Goal: Check status: Check status

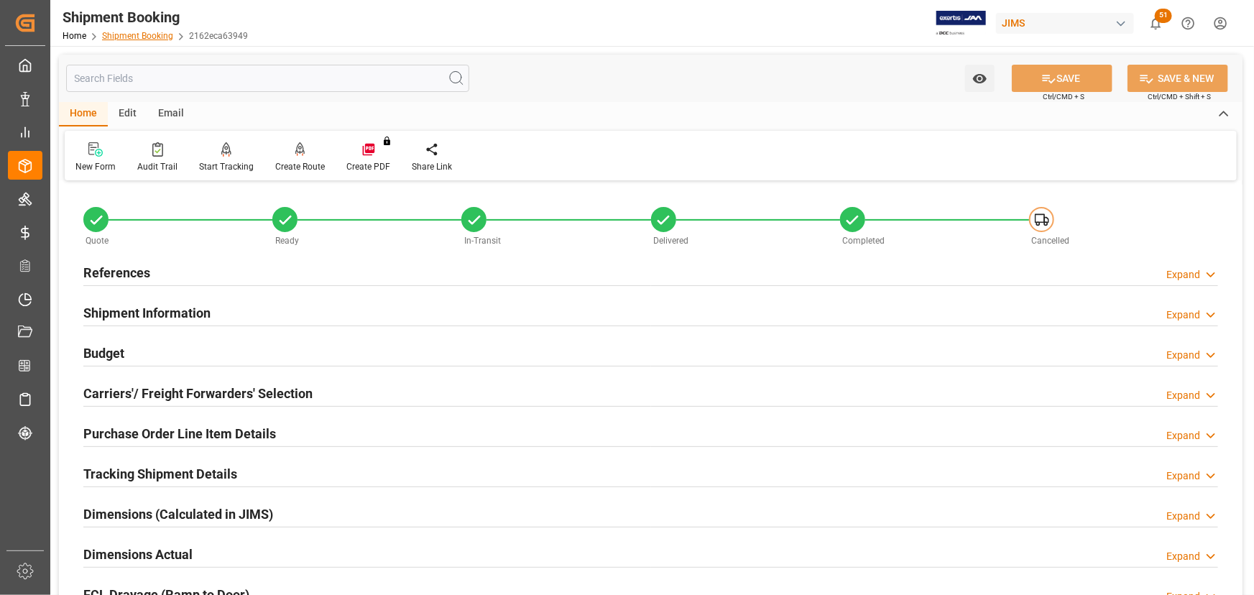
scroll to position [417, 0]
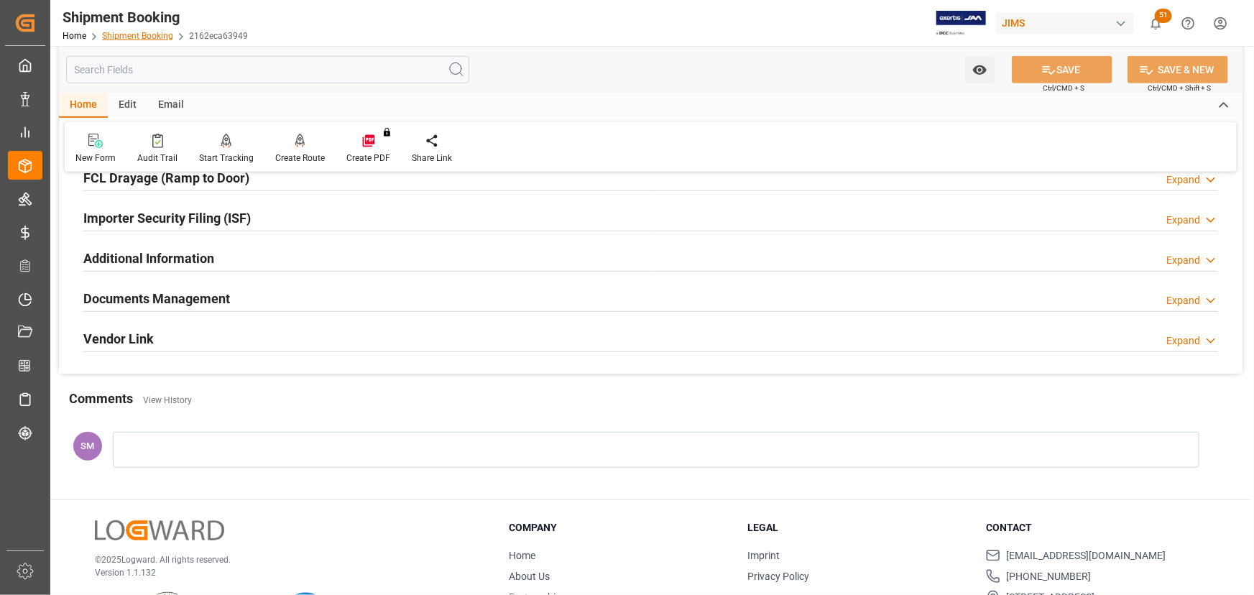
click at [137, 34] on link "Shipment Booking" at bounding box center [137, 36] width 71 height 10
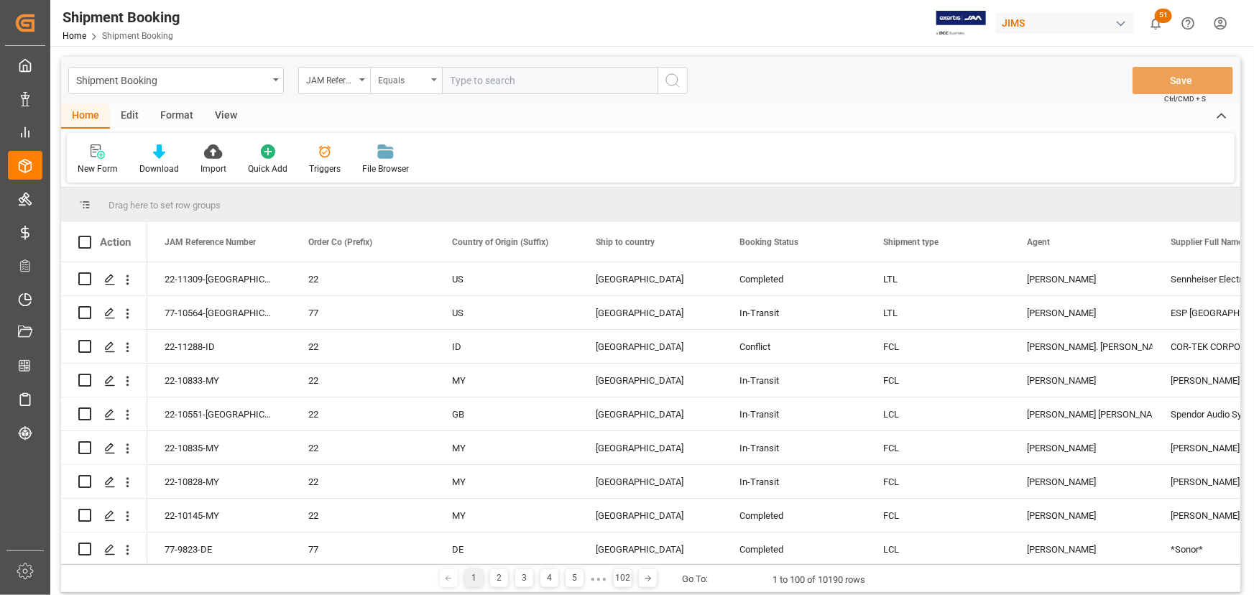
click at [437, 79] on div "Equals" at bounding box center [406, 80] width 72 height 27
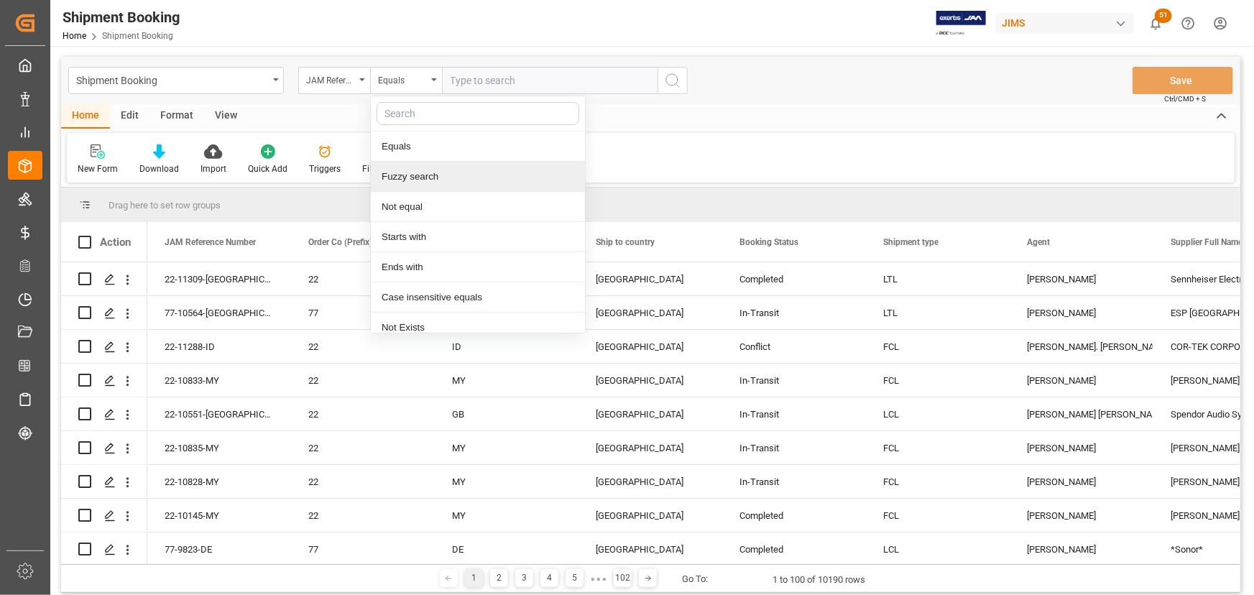
click at [419, 175] on div "Fuzzy search" at bounding box center [478, 177] width 214 height 30
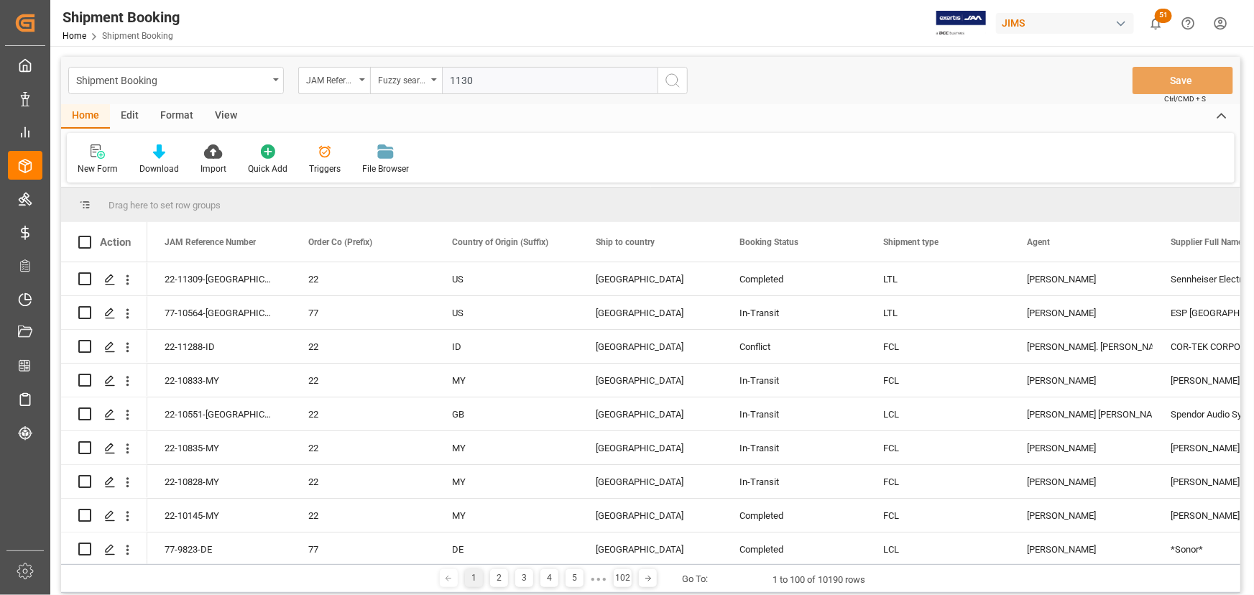
type input "11308"
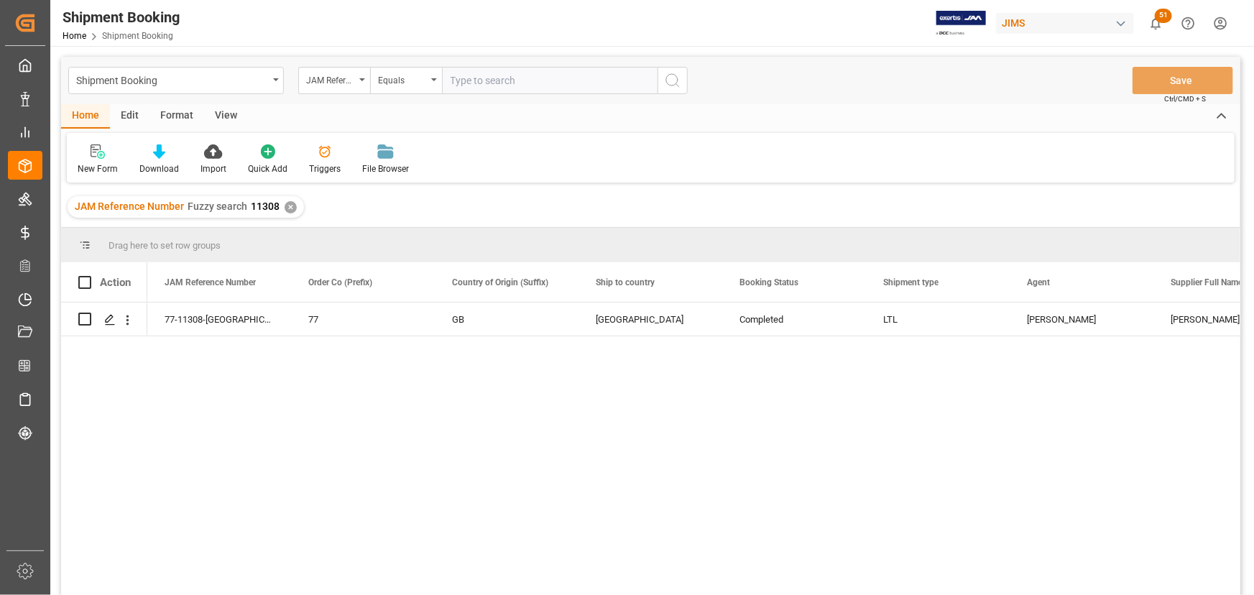
click at [229, 113] on div "View" at bounding box center [226, 116] width 44 height 24
click at [83, 162] on div "Default" at bounding box center [92, 160] width 50 height 32
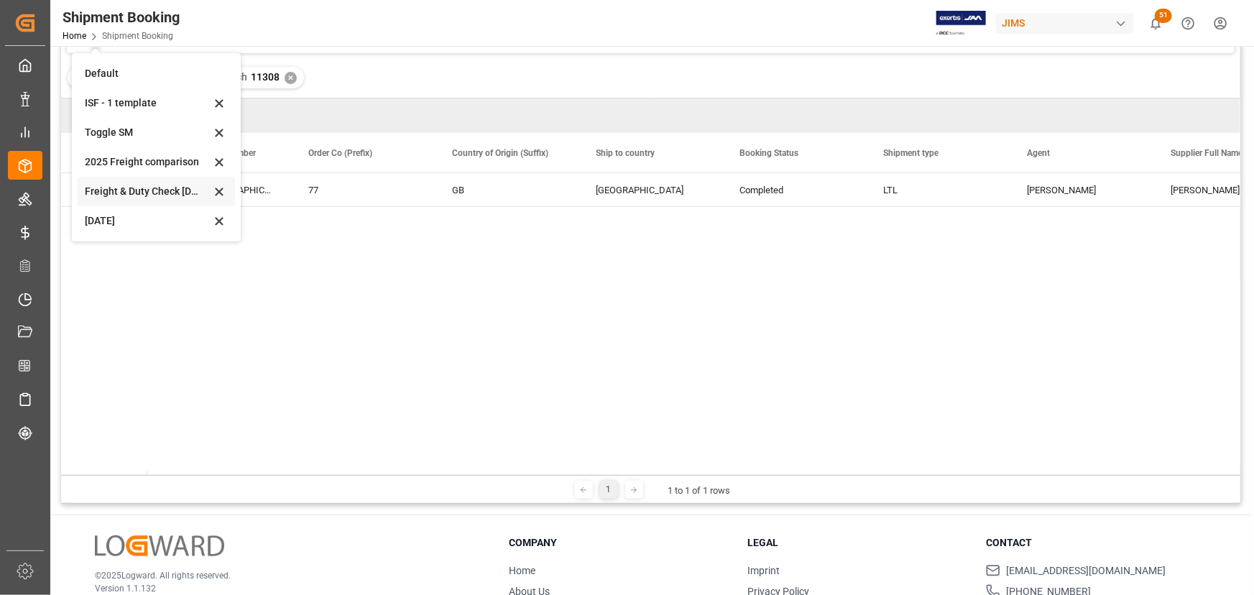
scroll to position [130, 0]
click at [119, 226] on div "[DATE]" at bounding box center [148, 220] width 126 height 15
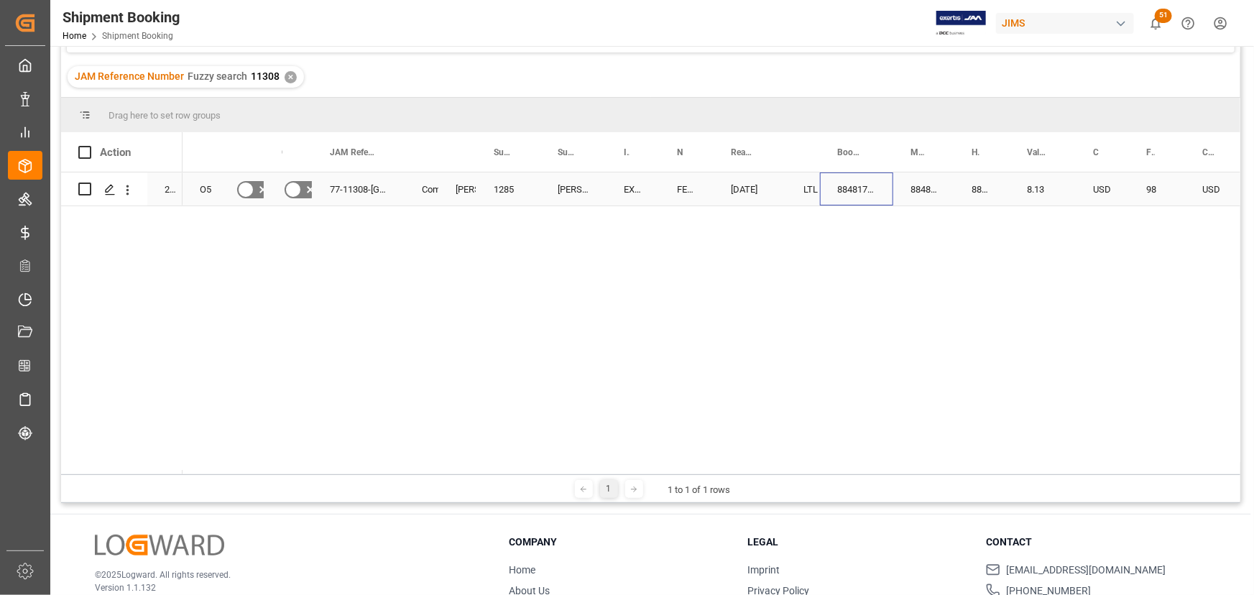
click at [841, 192] on div "884817949063" at bounding box center [856, 188] width 73 height 33
click at [108, 188] on icon "Press SPACE to select this row." at bounding box center [109, 189] width 11 height 11
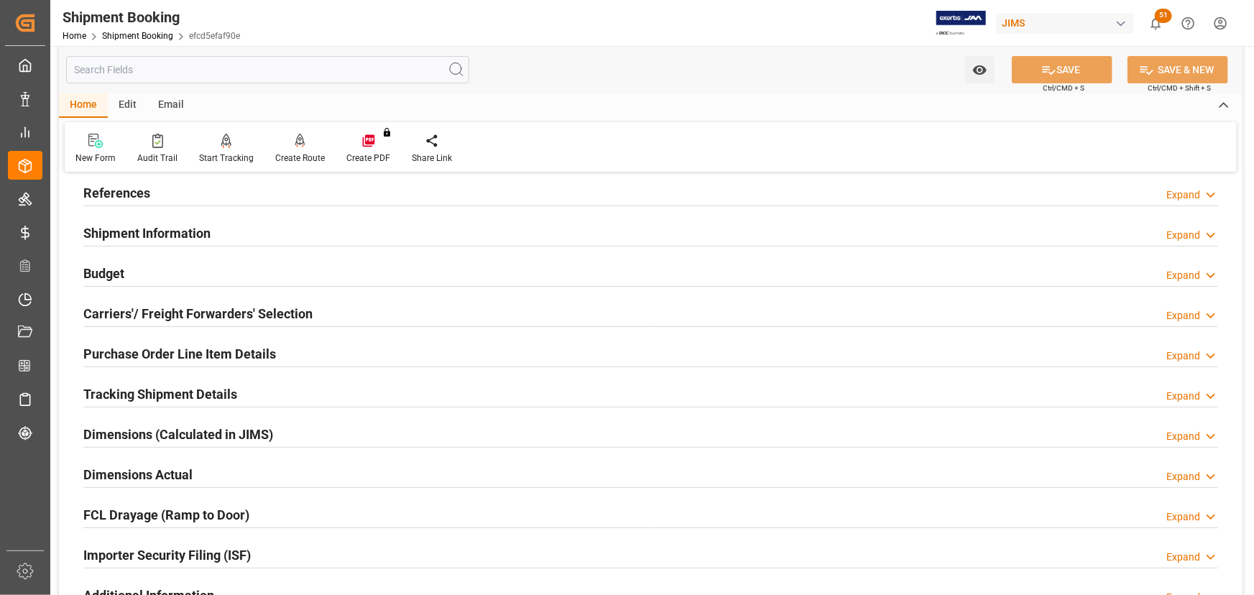
scroll to position [195, 0]
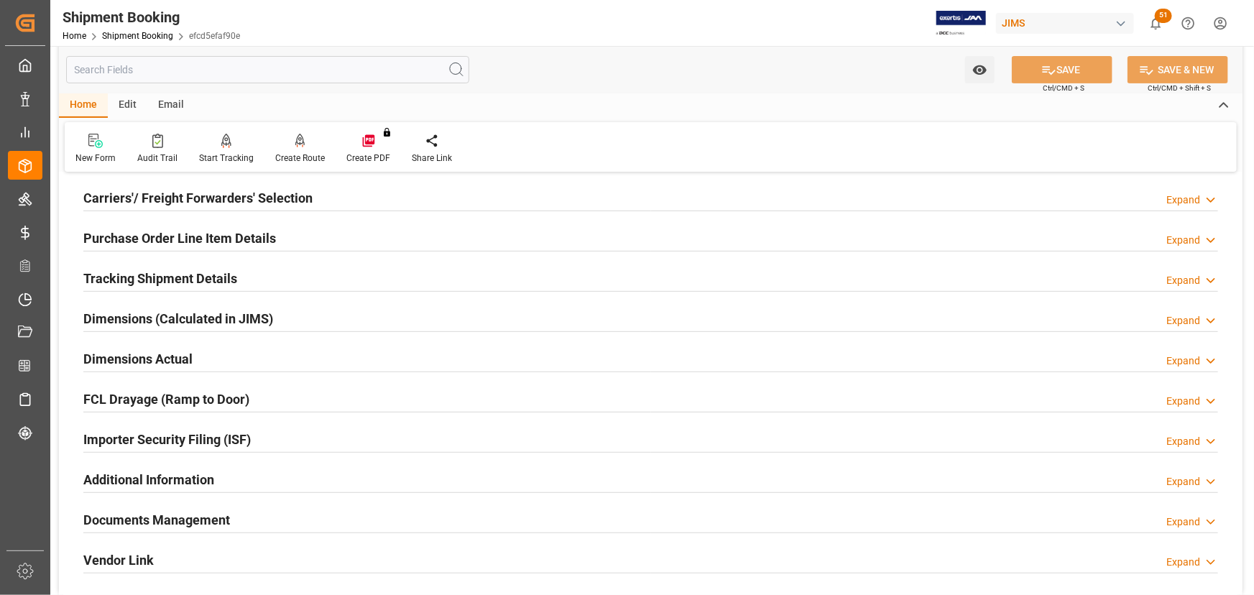
click at [164, 517] on h2 "Documents Management" at bounding box center [156, 519] width 147 height 19
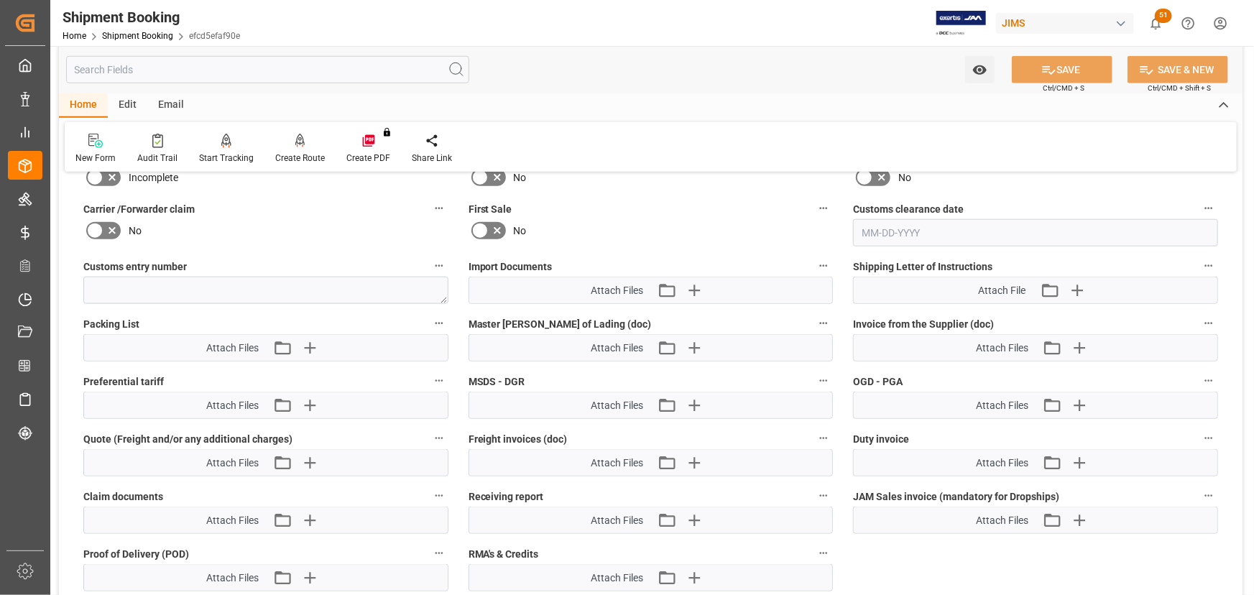
scroll to position [719, 0]
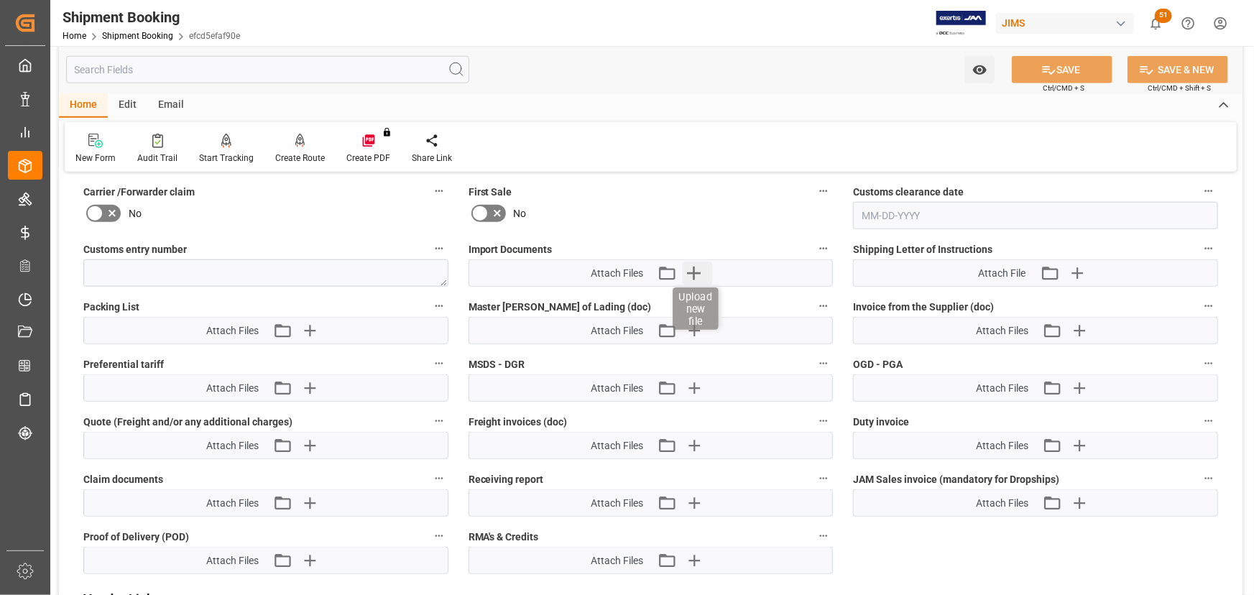
click at [690, 272] on icon "button" at bounding box center [695, 274] width 14 height 14
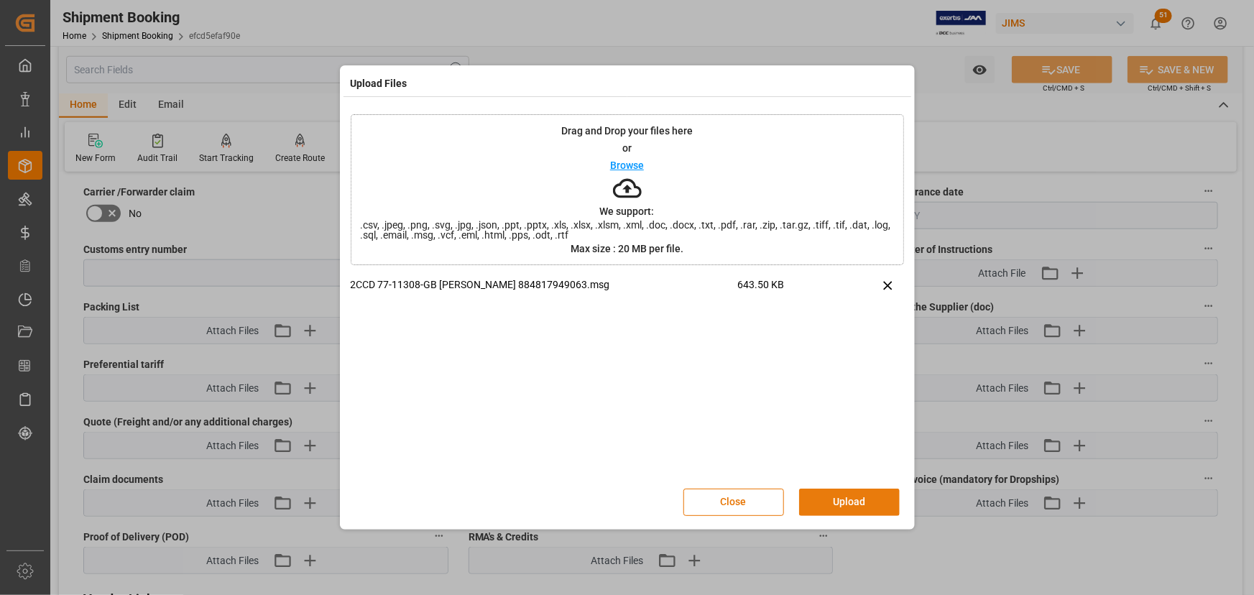
click at [858, 494] on button "Upload" at bounding box center [849, 502] width 101 height 27
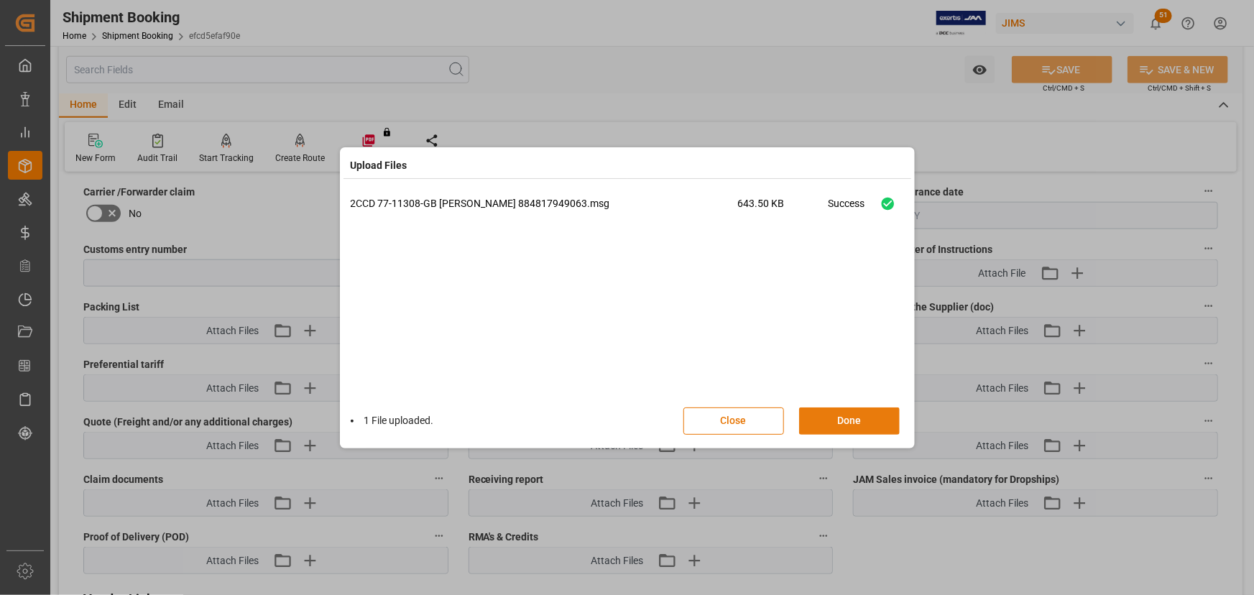
click at [838, 427] on button "Done" at bounding box center [849, 420] width 101 height 27
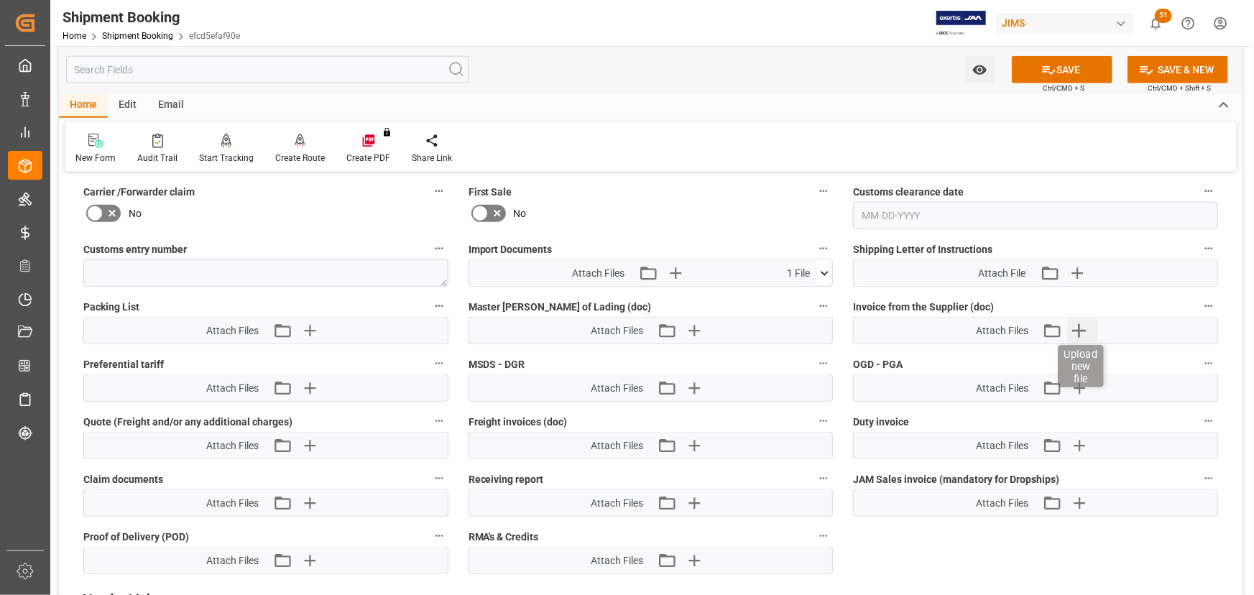
click at [1076, 337] on icon "button" at bounding box center [1079, 330] width 23 height 23
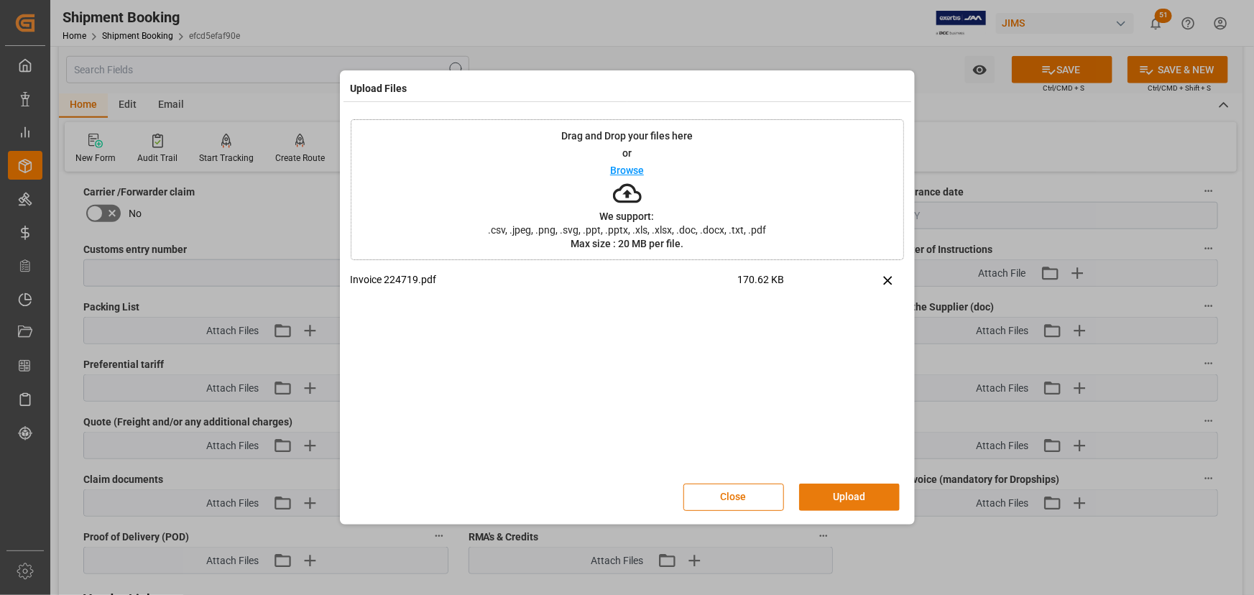
click at [859, 490] on button "Upload" at bounding box center [849, 497] width 101 height 27
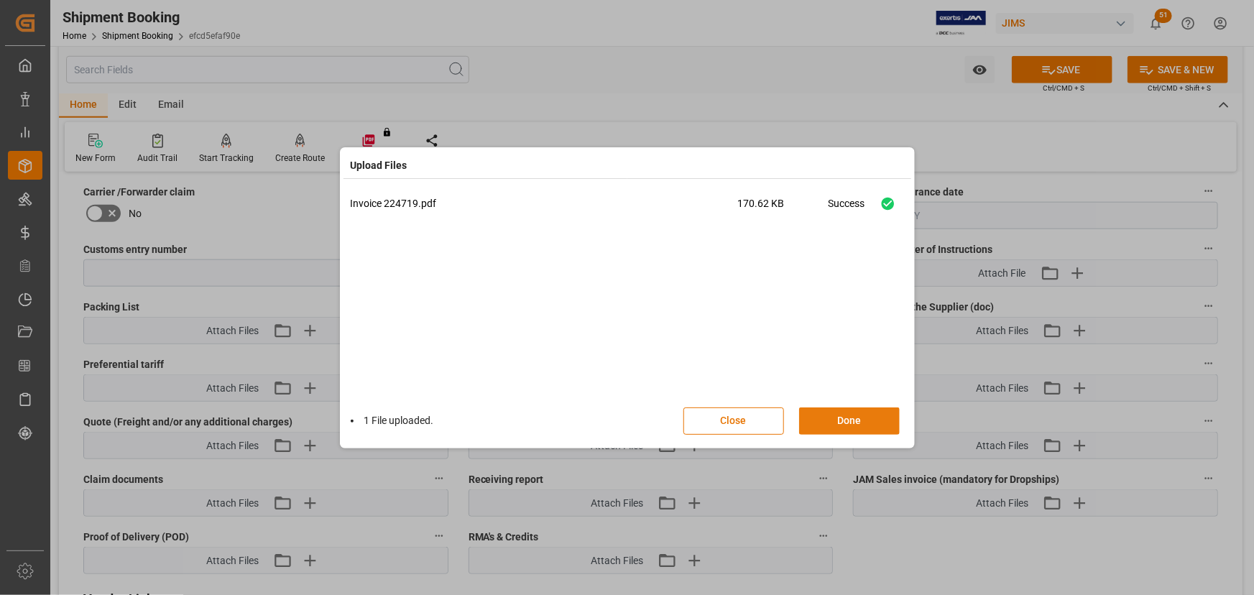
click at [838, 426] on button "Done" at bounding box center [849, 420] width 101 height 27
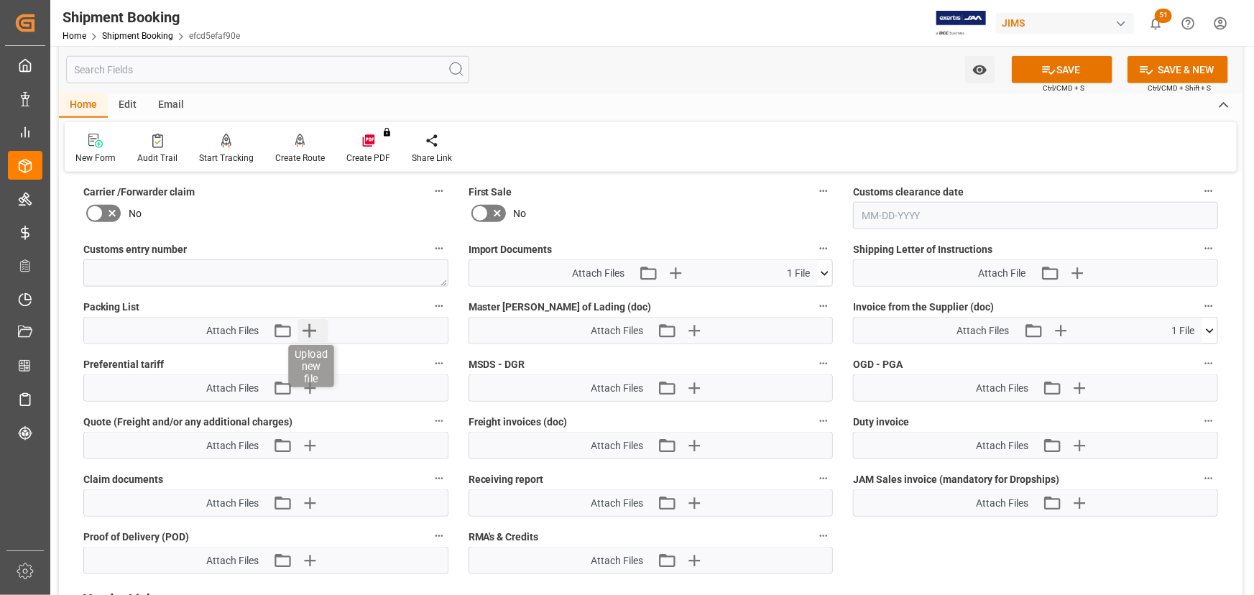
click at [308, 326] on icon "button" at bounding box center [309, 331] width 14 height 14
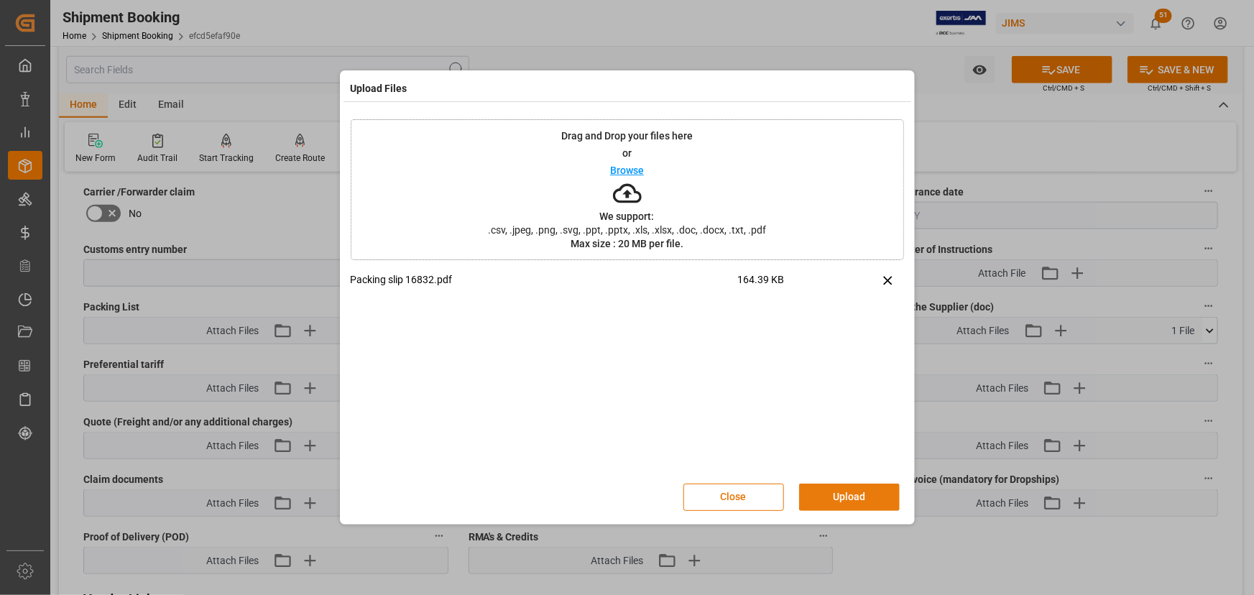
click at [832, 490] on button "Upload" at bounding box center [849, 497] width 101 height 27
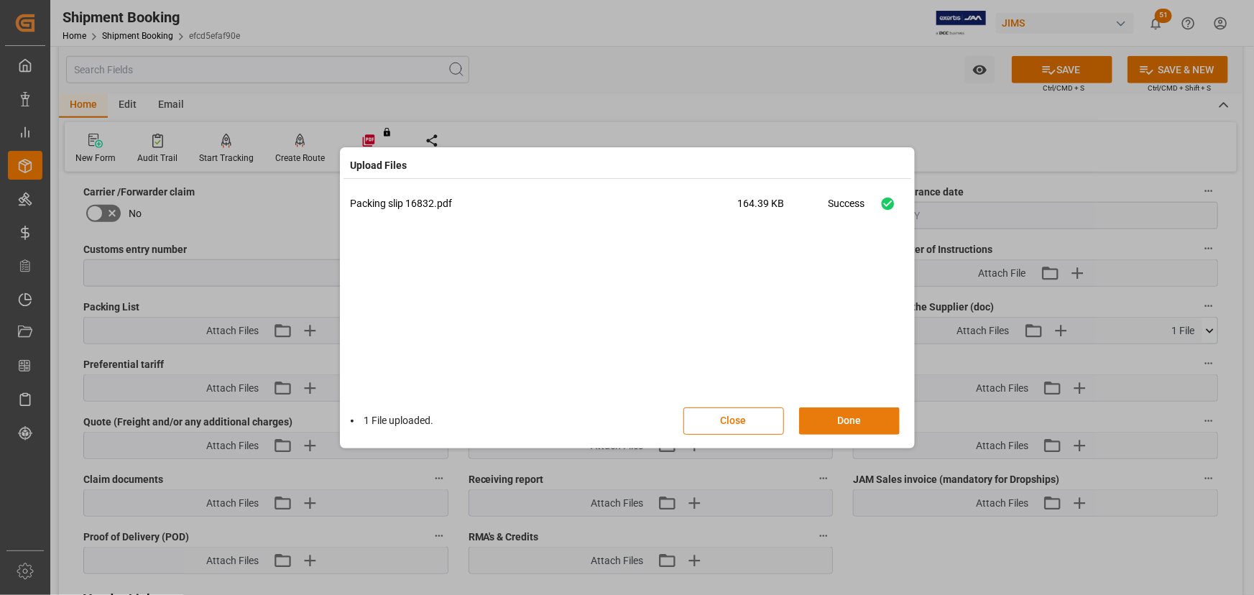
click at [831, 417] on button "Done" at bounding box center [849, 420] width 101 height 27
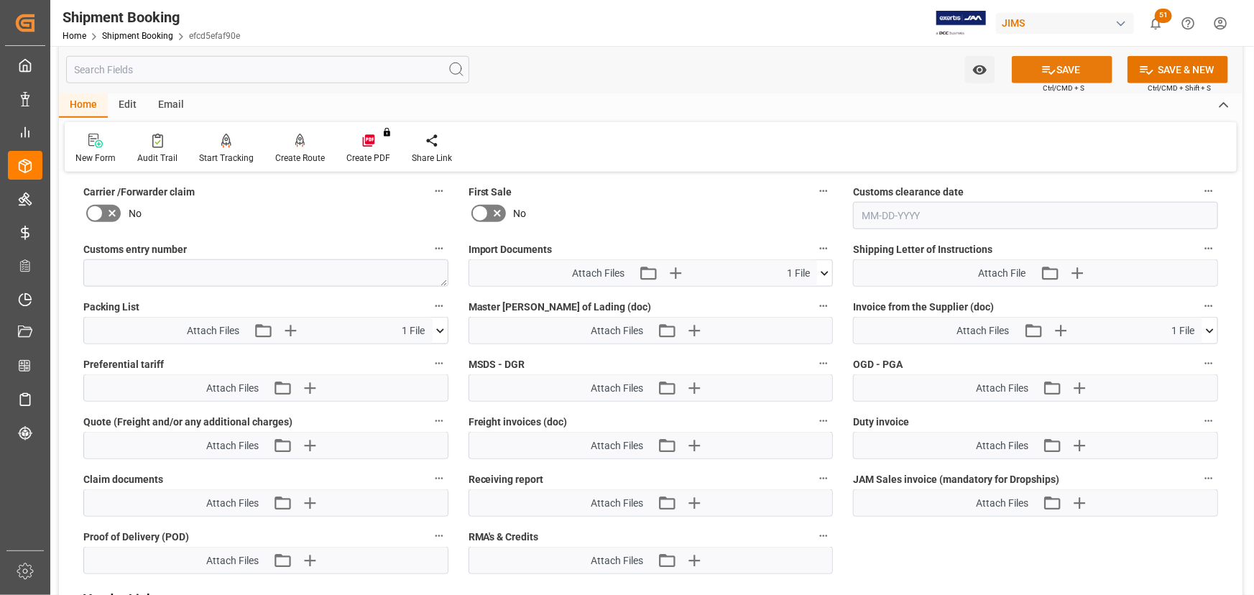
click at [1041, 66] on icon at bounding box center [1048, 70] width 15 height 15
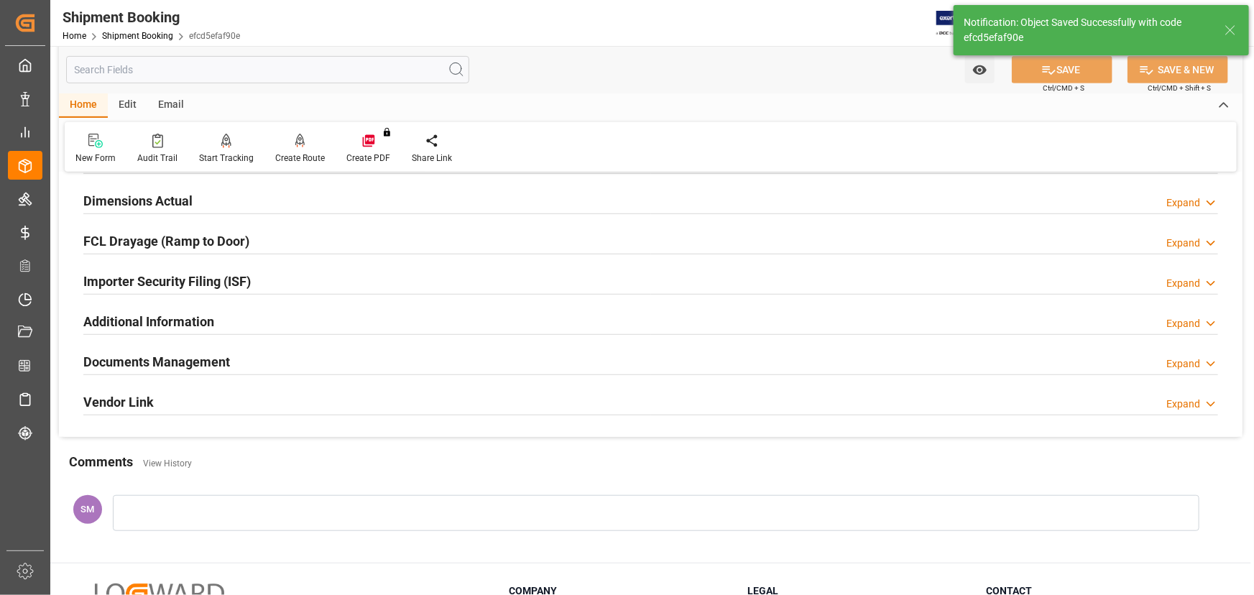
scroll to position [354, 0]
click at [129, 362] on h2 "Documents Management" at bounding box center [156, 360] width 147 height 19
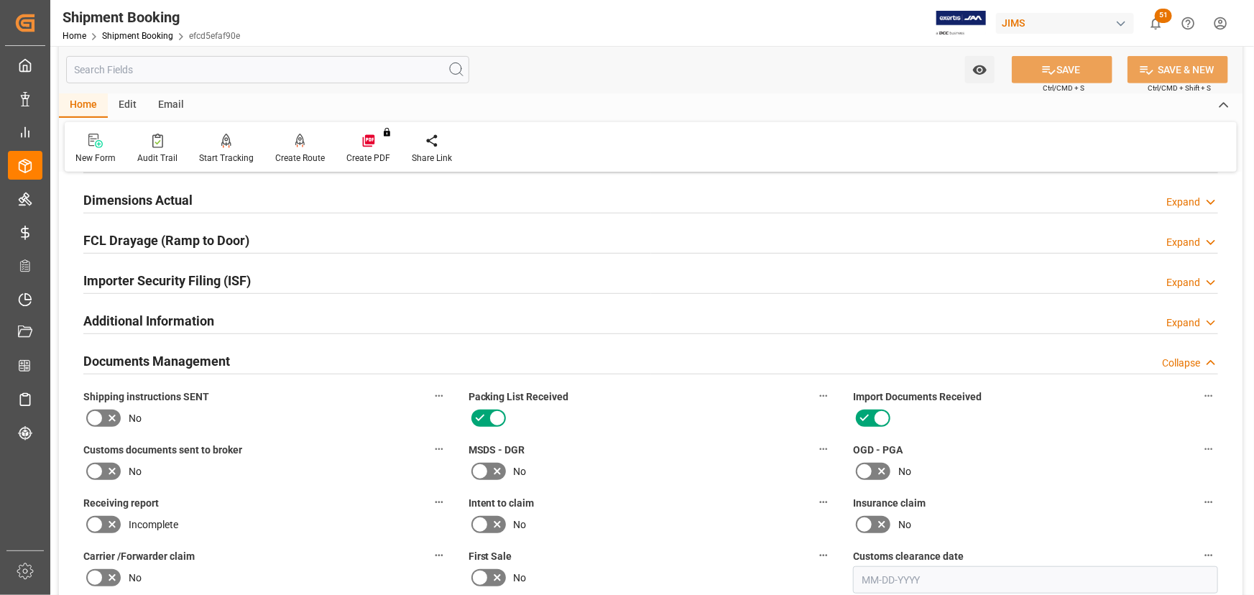
click at [106, 474] on icon at bounding box center [111, 471] width 17 height 17
click at [0, 0] on input "checkbox" at bounding box center [0, 0] width 0 height 0
click at [1083, 72] on button "SAVE" at bounding box center [1062, 69] width 101 height 27
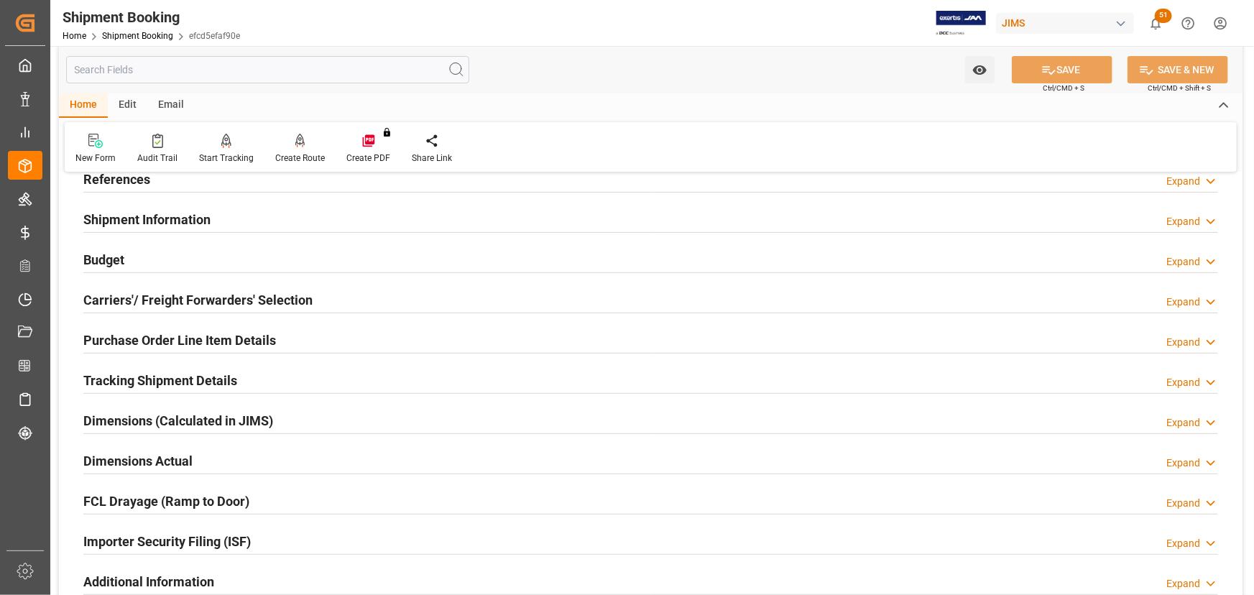
scroll to position [28, 0]
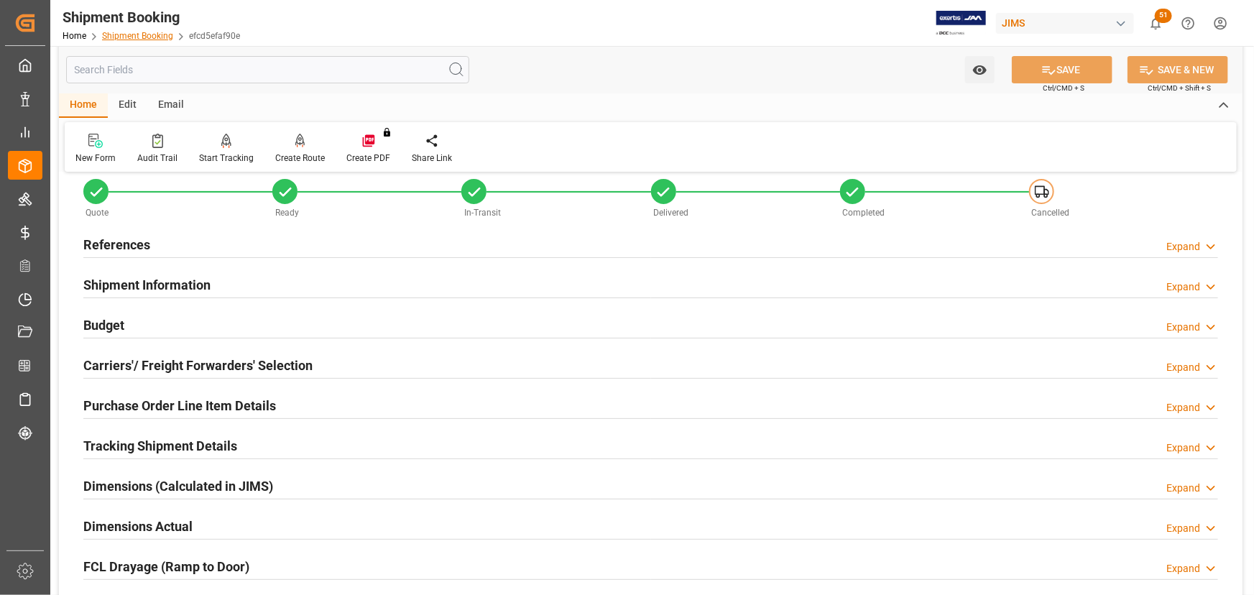
click at [157, 36] on link "Shipment Booking" at bounding box center [137, 36] width 71 height 10
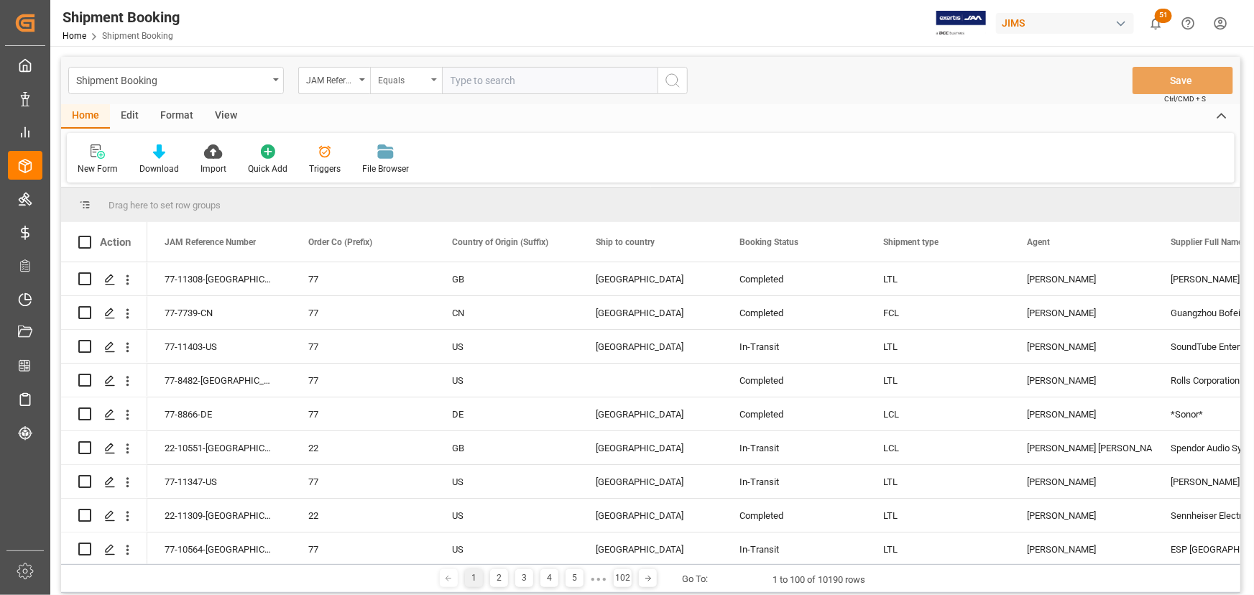
click at [438, 78] on div "Equals" at bounding box center [406, 80] width 72 height 27
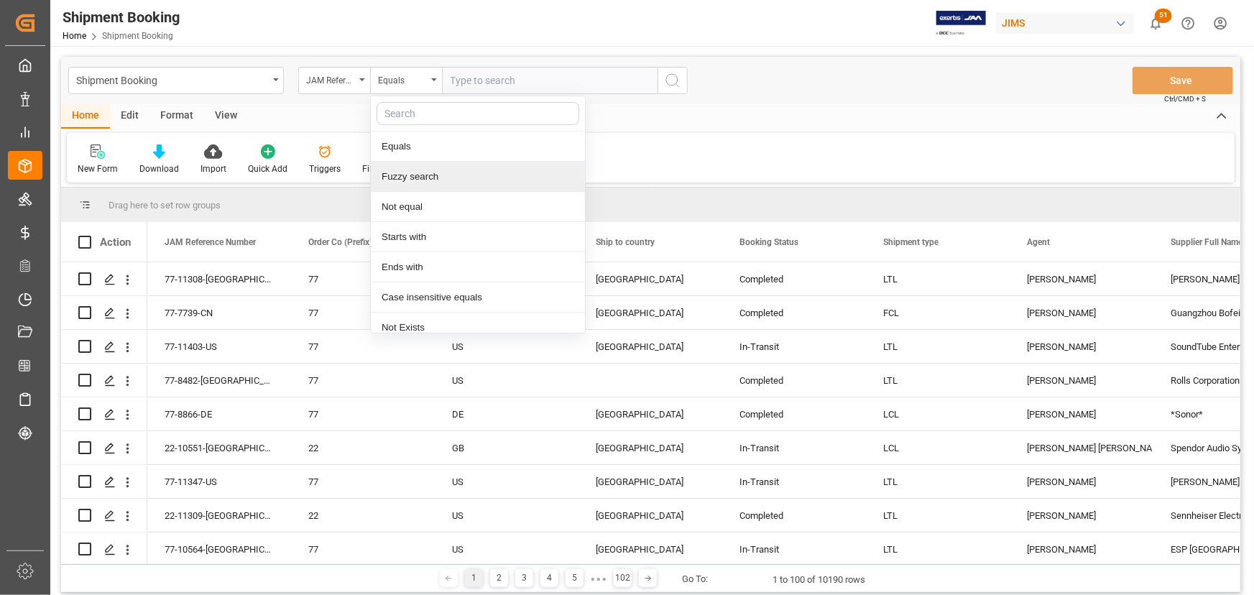
click at [418, 175] on div "Fuzzy search" at bounding box center [478, 177] width 214 height 30
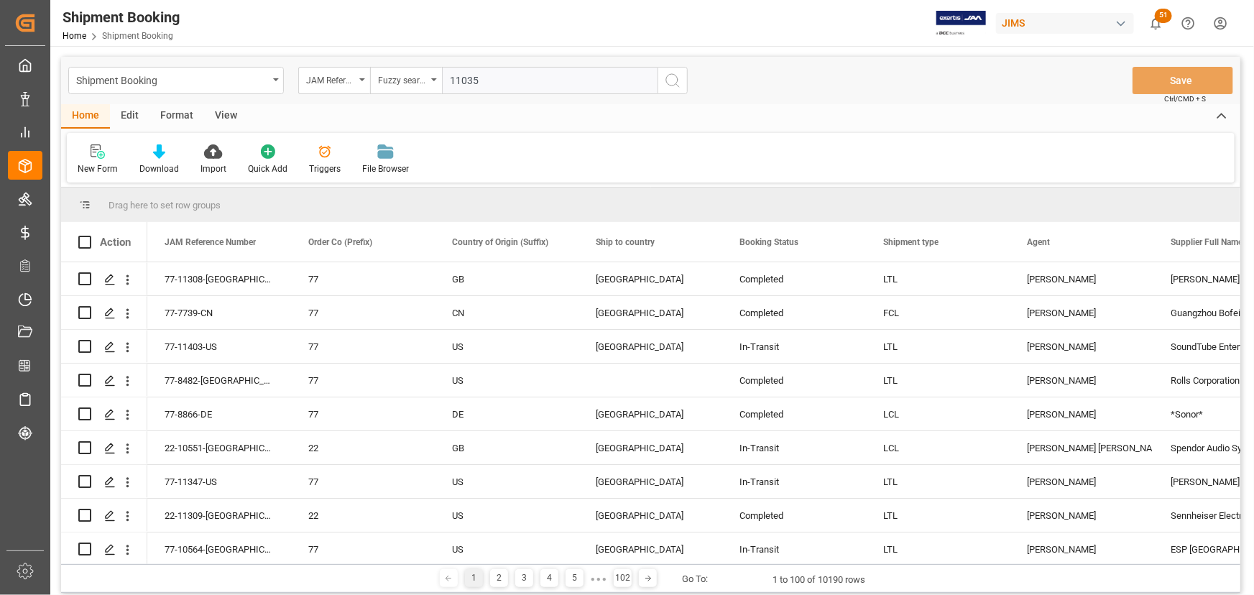
type input "11035"
click at [672, 78] on icon "search button" at bounding box center [672, 80] width 17 height 17
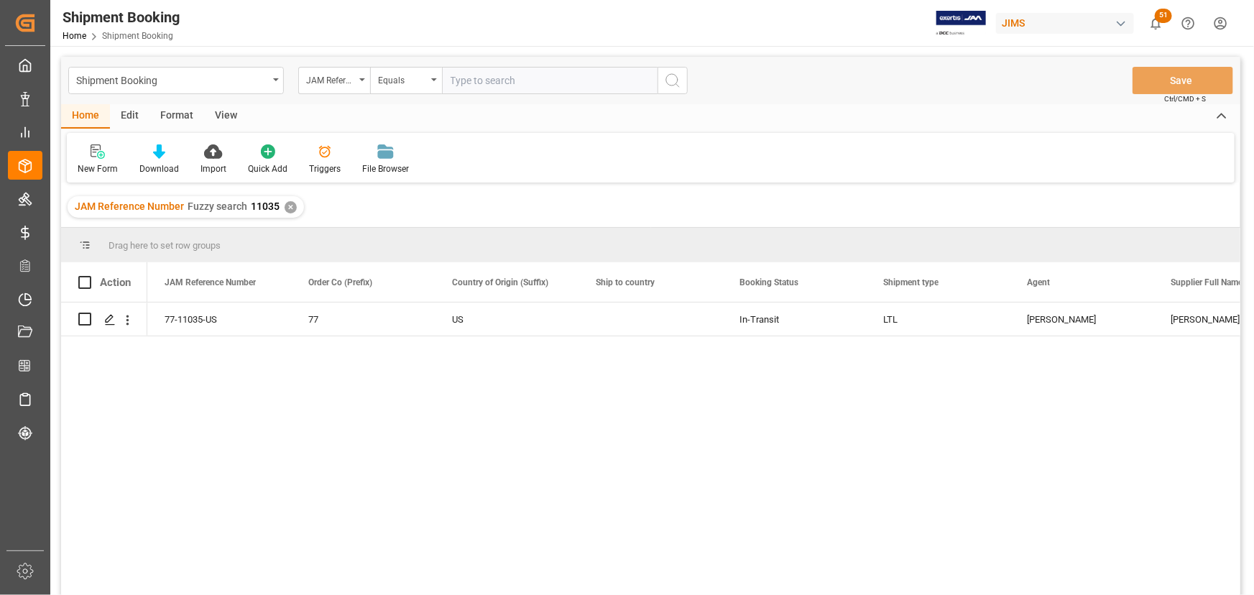
click at [220, 116] on div "View" at bounding box center [226, 116] width 44 height 24
click at [93, 159] on div "Default" at bounding box center [92, 160] width 50 height 32
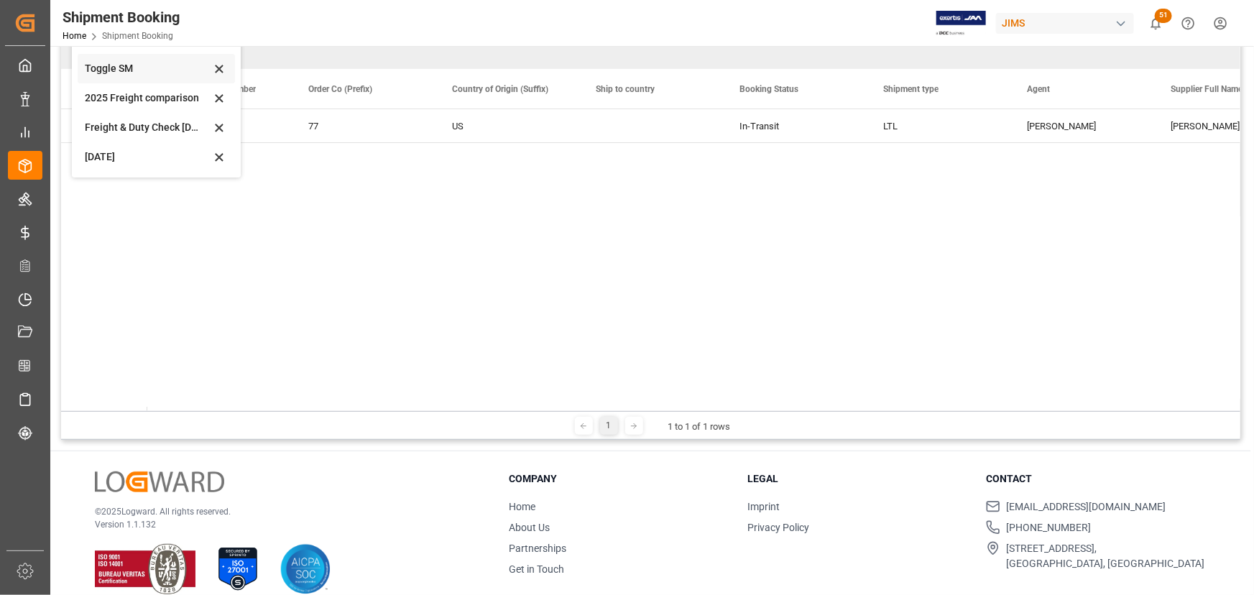
scroll to position [195, 0]
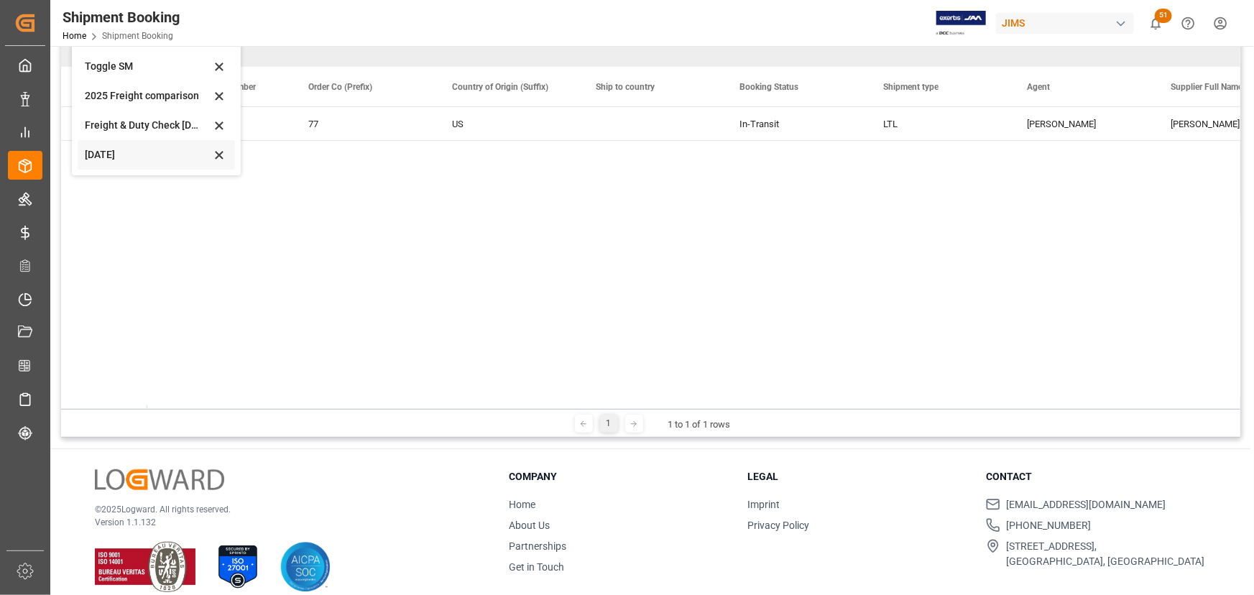
click at [120, 153] on div "[DATE]" at bounding box center [148, 154] width 126 height 15
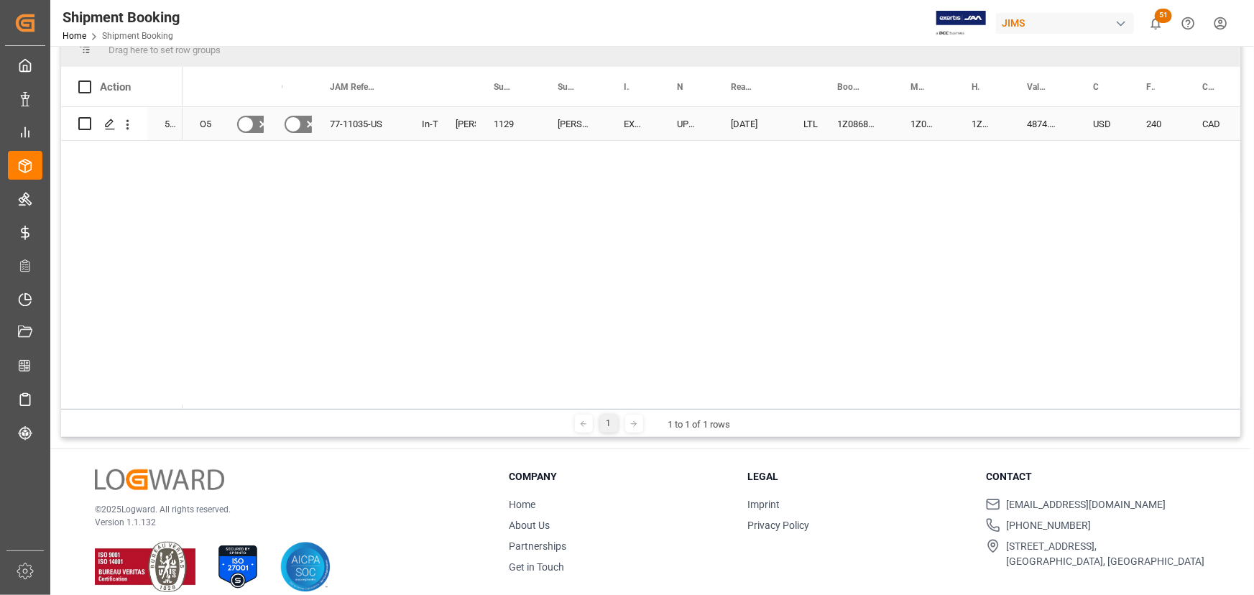
click at [853, 120] on div "1Z08685A6872045267" at bounding box center [856, 123] width 73 height 33
click at [852, 120] on div "1Z08685A6872045267" at bounding box center [856, 123] width 73 height 33
drag, startPoint x: 839, startPoint y: 130, endPoint x: 889, endPoint y: 134, distance: 49.7
click at [889, 134] on div "1Z08685A6872045267" at bounding box center [856, 132] width 73 height 50
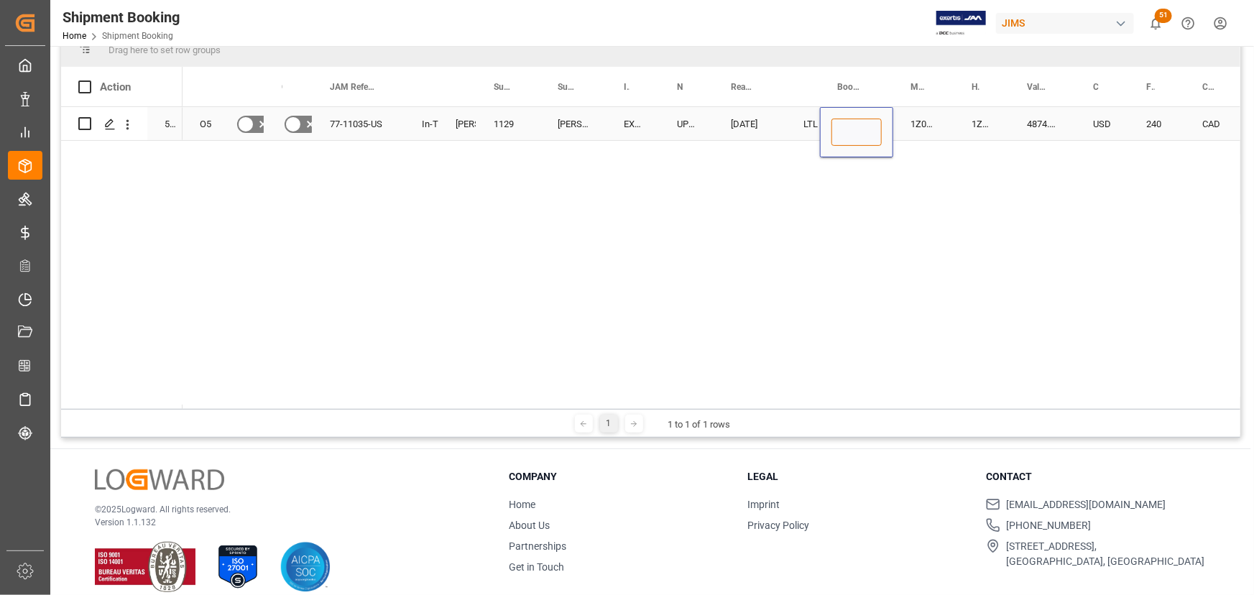
scroll to position [0, 0]
paste input "1Z08685A6871751228"
type input "1Z08685A6871751228"
click at [924, 132] on div "1Z08685A6872045267" at bounding box center [923, 123] width 61 height 33
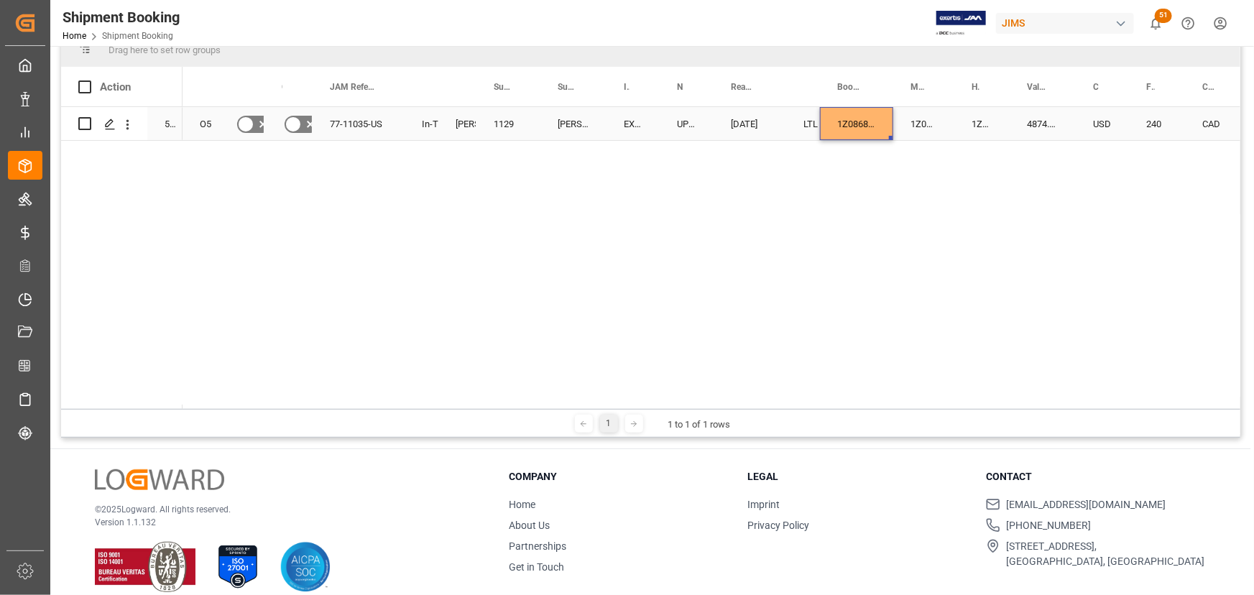
click at [870, 129] on div "1Z08685A6871751228" at bounding box center [856, 123] width 73 height 33
drag, startPoint x: 889, startPoint y: 133, endPoint x: 985, endPoint y: 120, distance: 97.1
click at [887, 155] on div "O5 No No 77-11035-US In-Transit [PERSON_NAME] 1129 [PERSON_NAME] Professional, …" at bounding box center [712, 258] width 1058 height 302
click at [864, 124] on div "1Z08685A6871751228" at bounding box center [856, 123] width 73 height 33
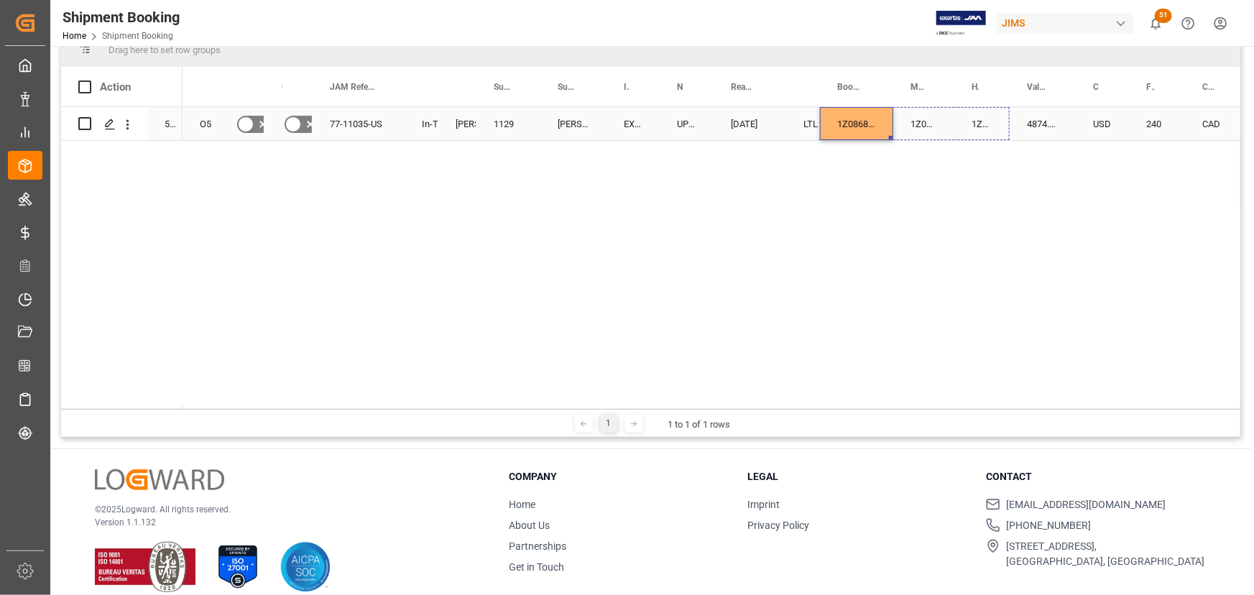
drag, startPoint x: 891, startPoint y: 137, endPoint x: 981, endPoint y: 122, distance: 91.0
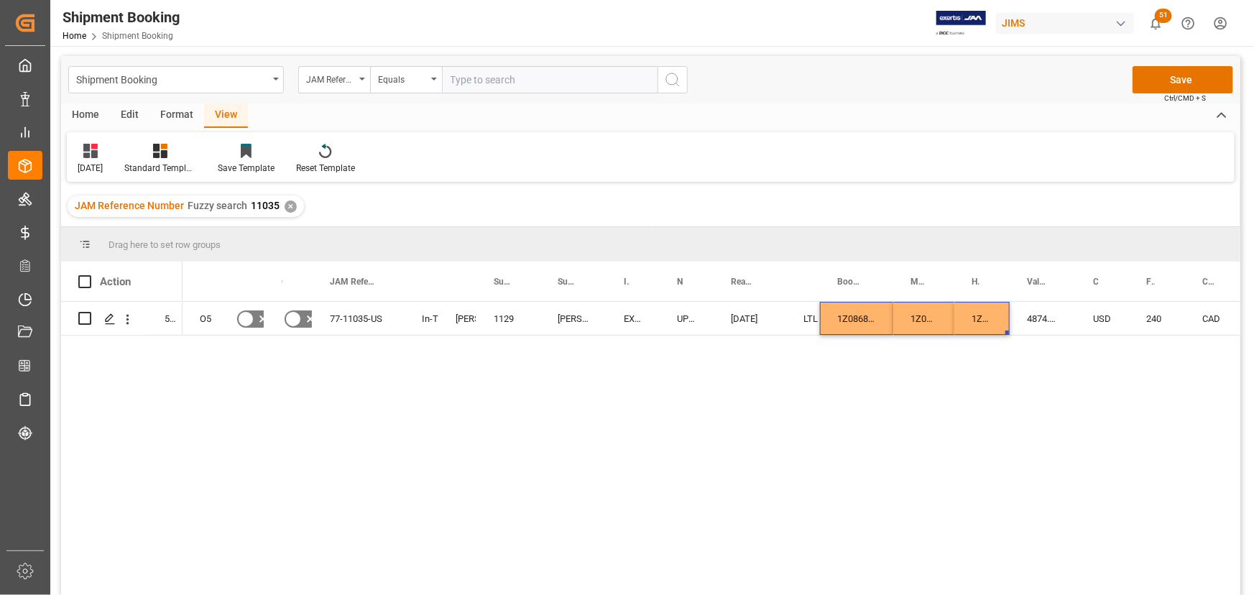
scroll to position [0, 0]
click at [1163, 79] on button "Save" at bounding box center [1182, 80] width 101 height 27
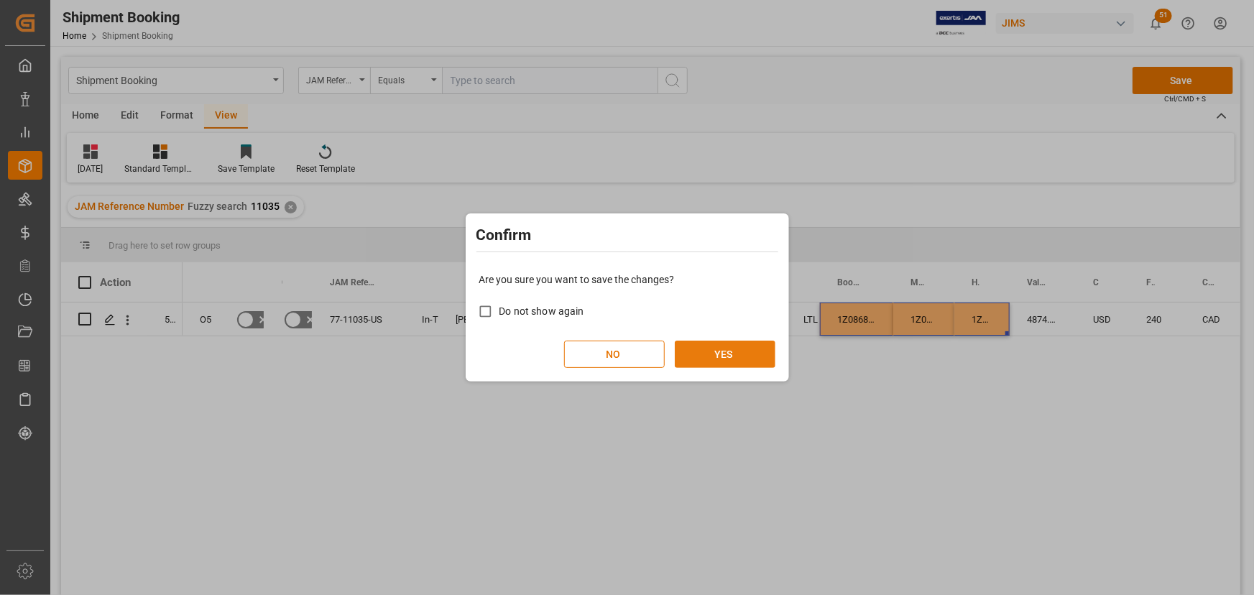
click at [723, 355] on button "YES" at bounding box center [725, 354] width 101 height 27
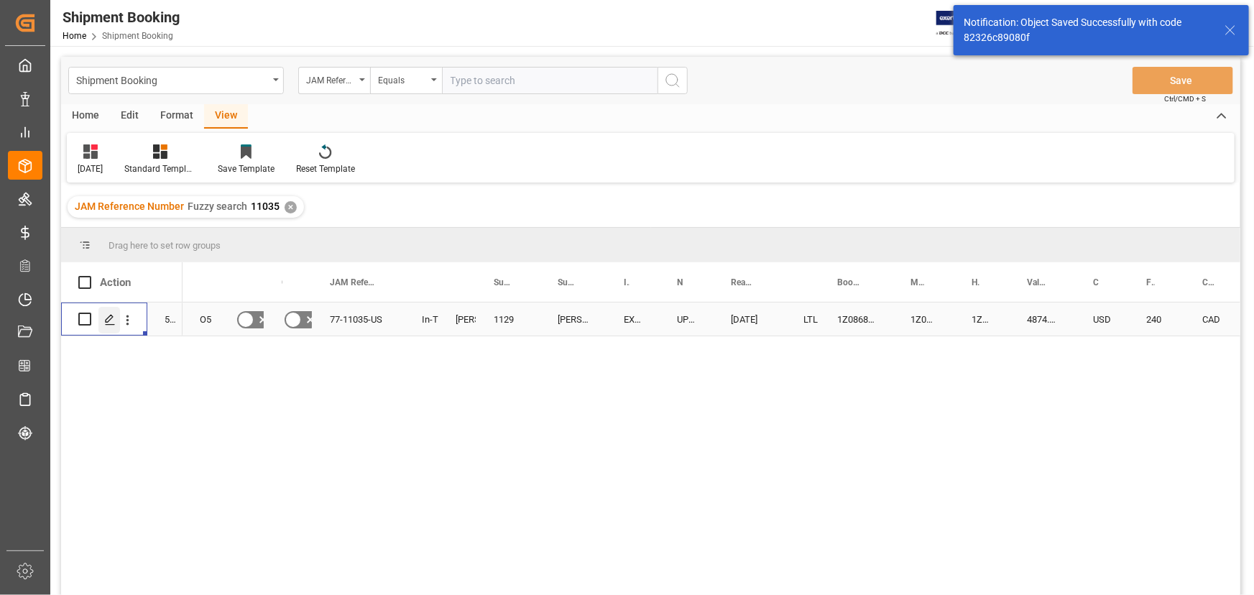
click at [106, 318] on icon "Press SPACE to select this row." at bounding box center [109, 319] width 11 height 11
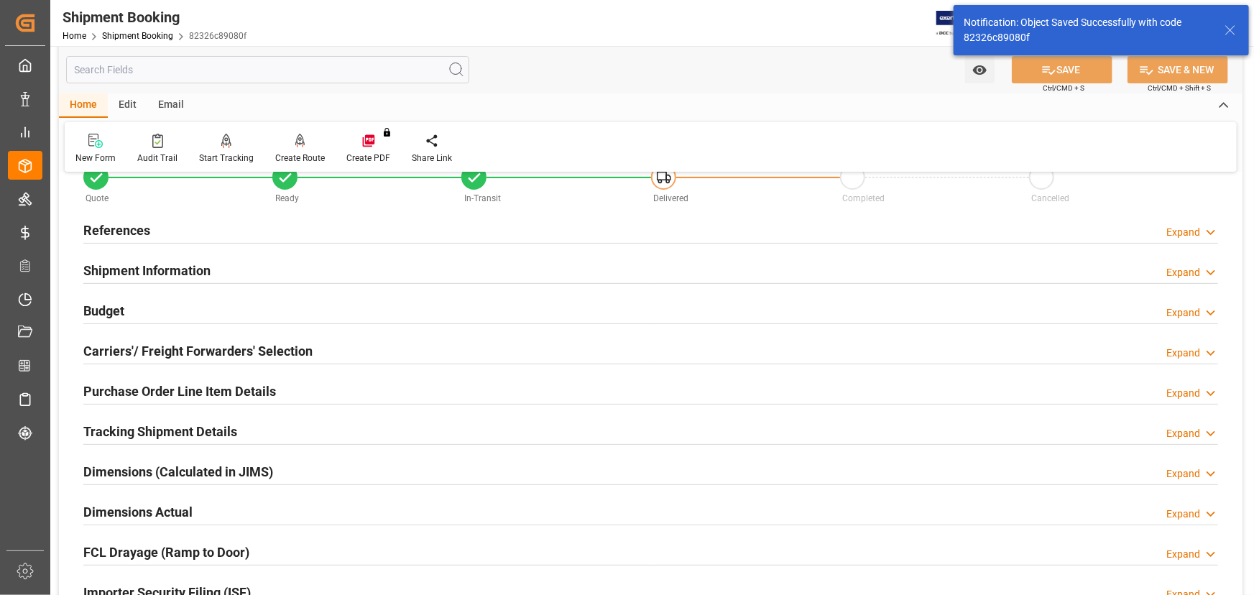
scroll to position [130, 0]
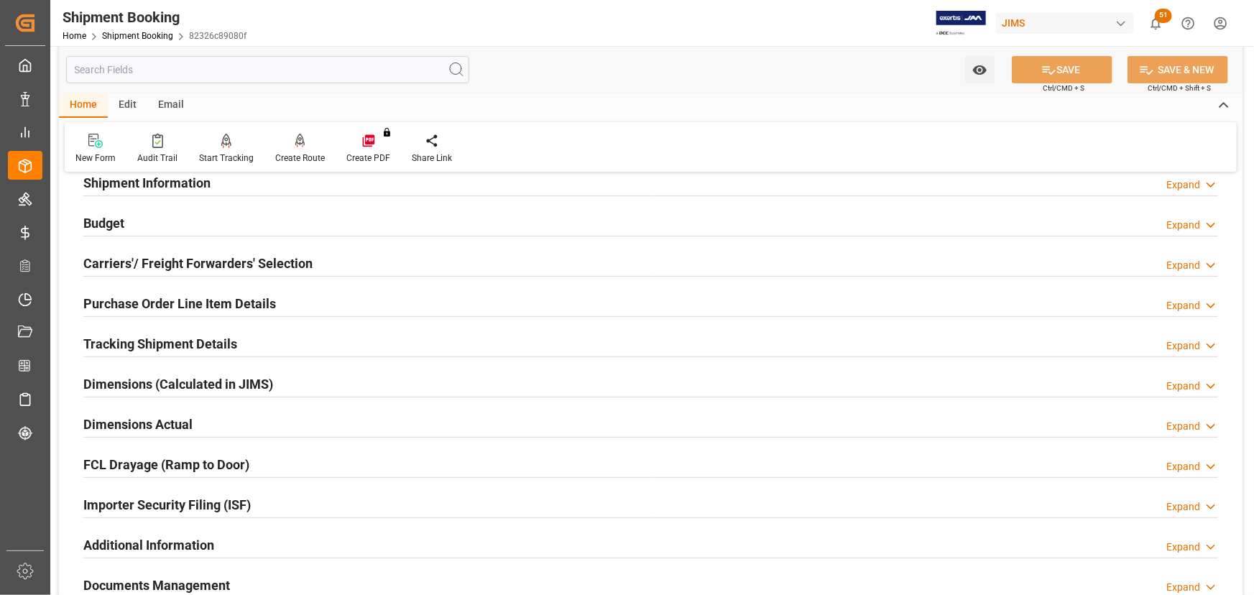
click at [119, 346] on h2 "Tracking Shipment Details" at bounding box center [160, 343] width 154 height 19
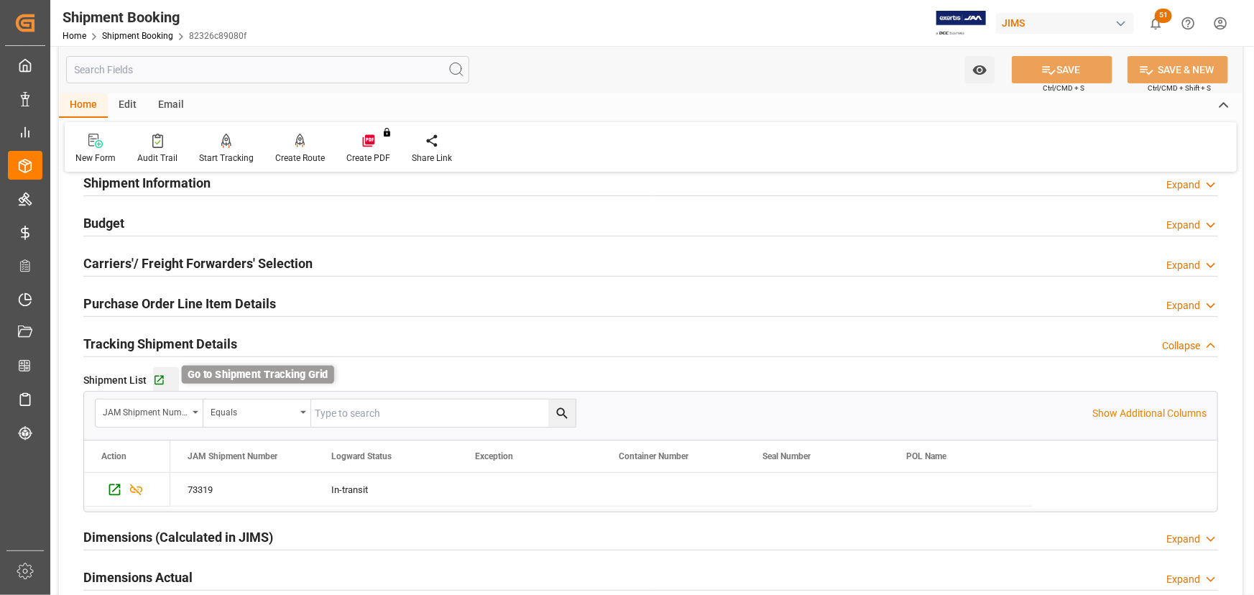
click at [157, 378] on icon "button" at bounding box center [159, 380] width 12 height 12
click at [152, 295] on h2 "Purchase Order Line Item Details" at bounding box center [179, 303] width 193 height 19
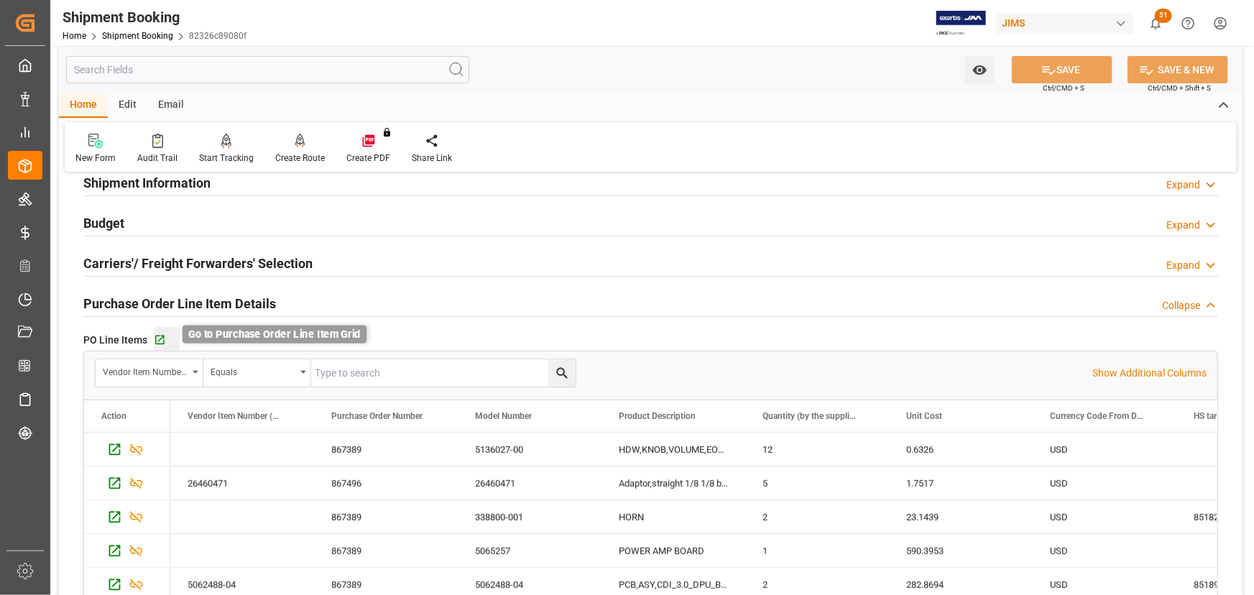
click at [160, 334] on icon "button" at bounding box center [160, 340] width 12 height 12
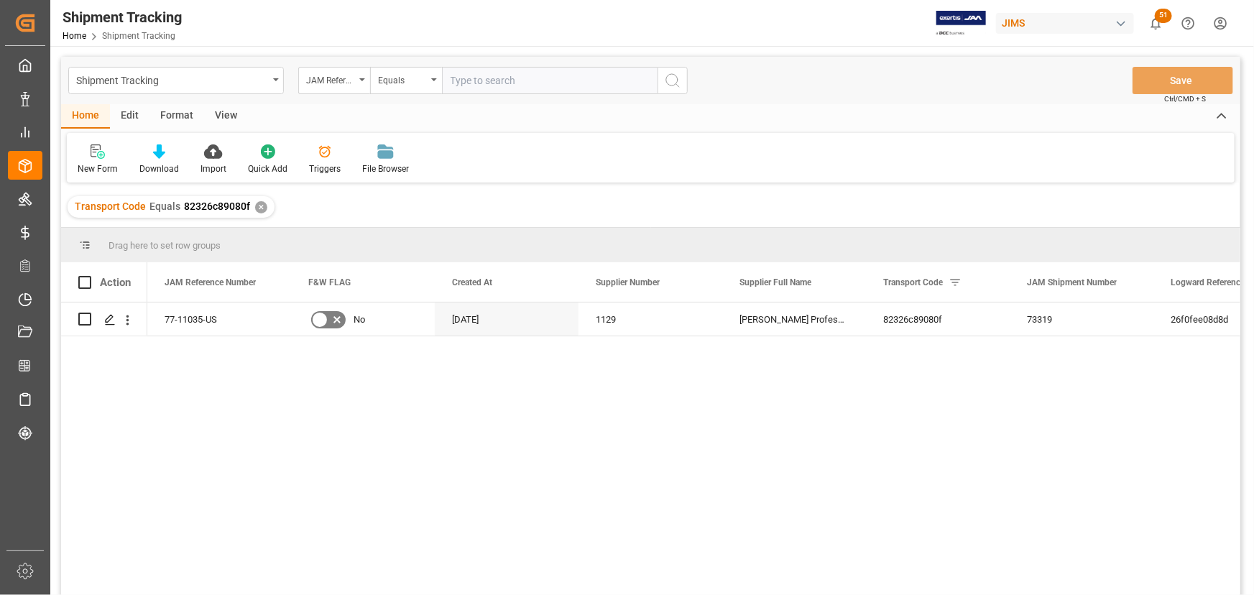
click at [218, 116] on div "View" at bounding box center [226, 116] width 44 height 24
click at [76, 162] on div "Default" at bounding box center [92, 160] width 50 height 32
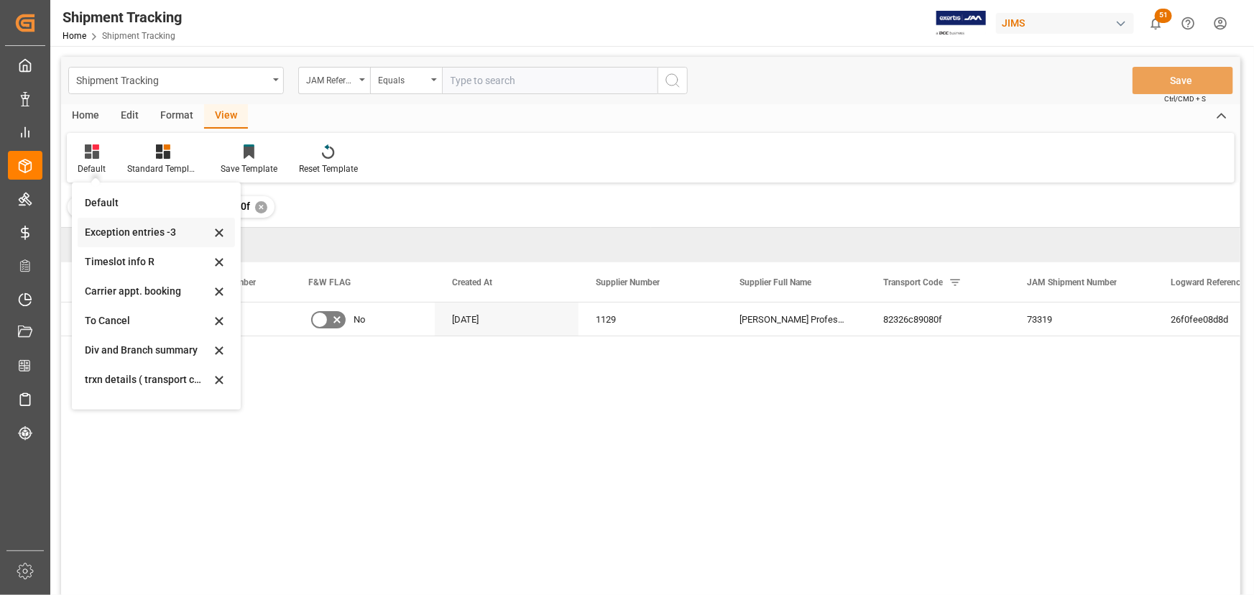
scroll to position [79, 0]
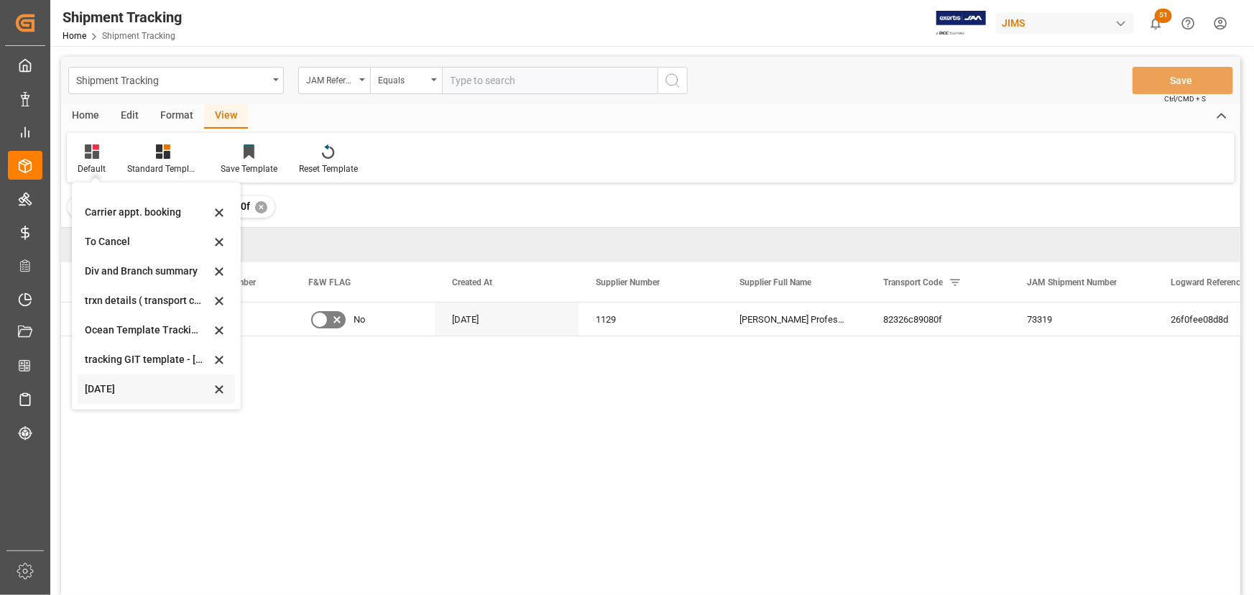
click at [107, 390] on div "Oct-07- 2025" at bounding box center [148, 389] width 126 height 15
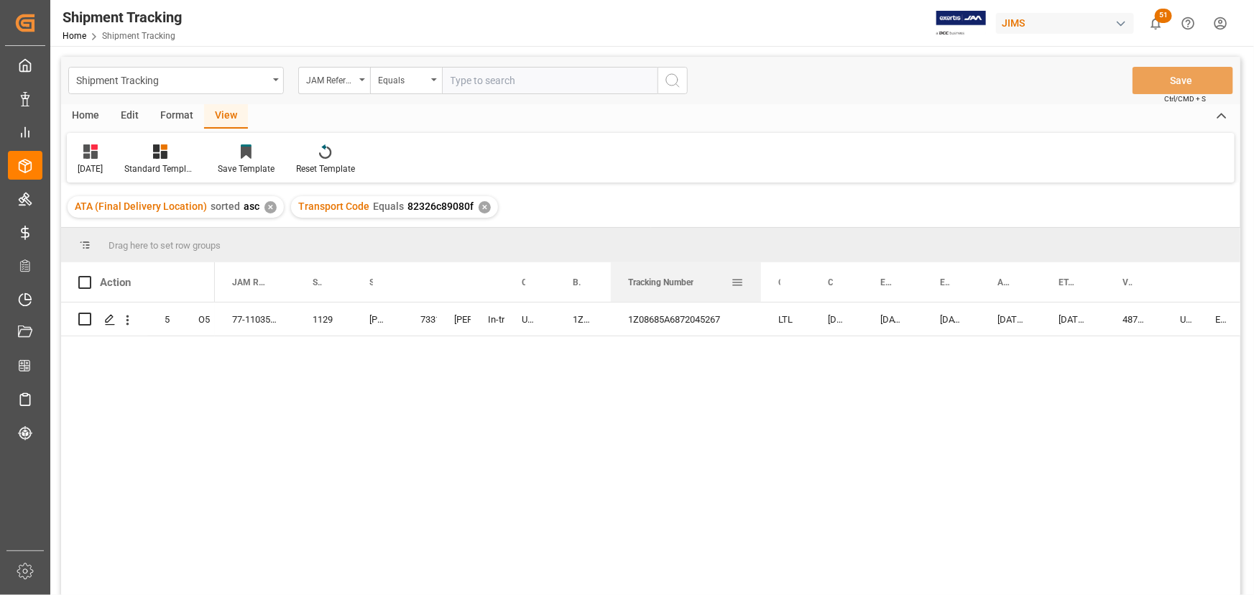
drag, startPoint x: 660, startPoint y: 273, endPoint x: 758, endPoint y: 271, distance: 98.5
click at [758, 271] on div at bounding box center [761, 282] width 6 height 40
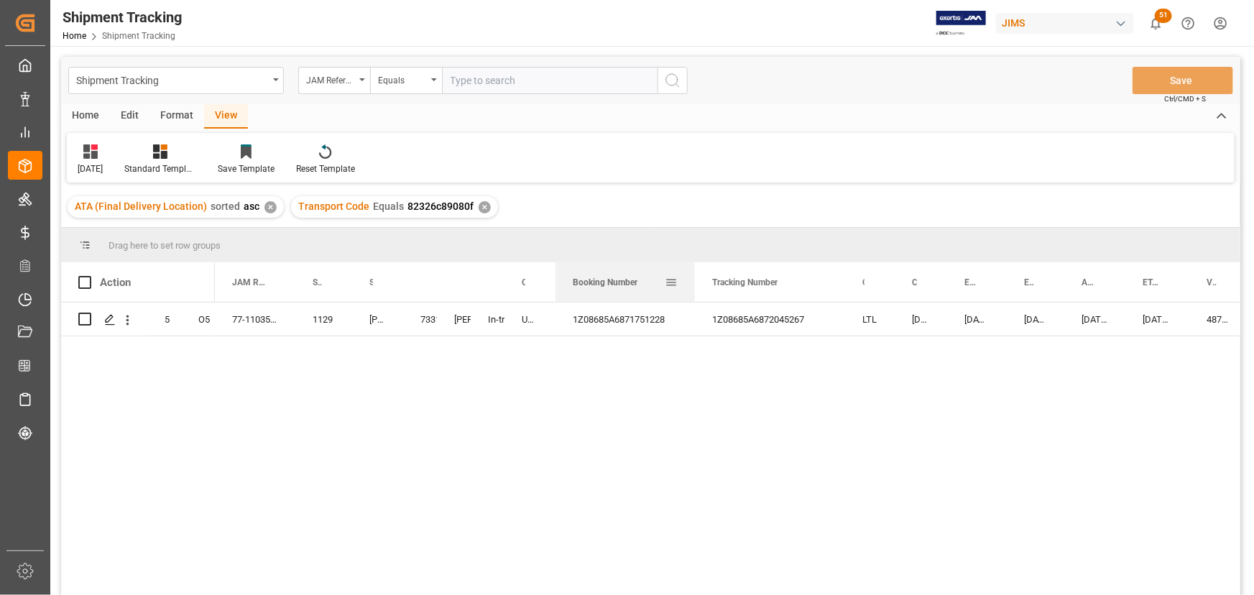
drag, startPoint x: 610, startPoint y: 274, endPoint x: 694, endPoint y: 277, distance: 84.1
click at [694, 277] on div at bounding box center [695, 282] width 6 height 40
click at [620, 313] on div "1Z08685A6871751228" at bounding box center [624, 318] width 139 height 33
drag, startPoint x: 692, startPoint y: 331, endPoint x: 764, endPoint y: 323, distance: 73.1
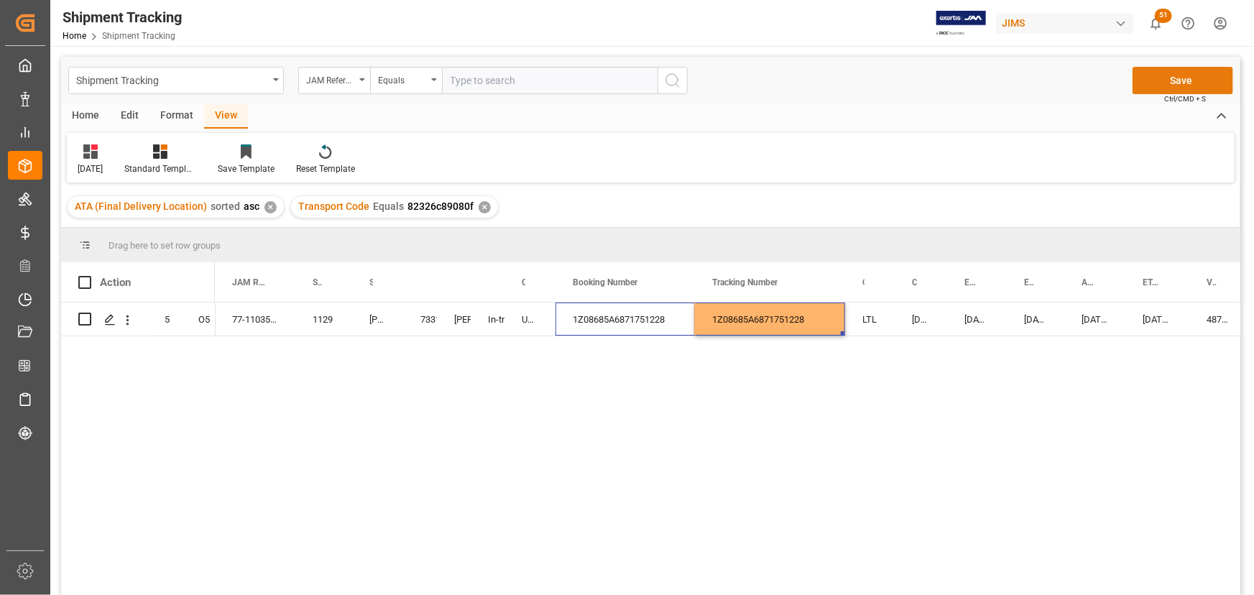
click at [1185, 78] on button "Save" at bounding box center [1182, 80] width 101 height 27
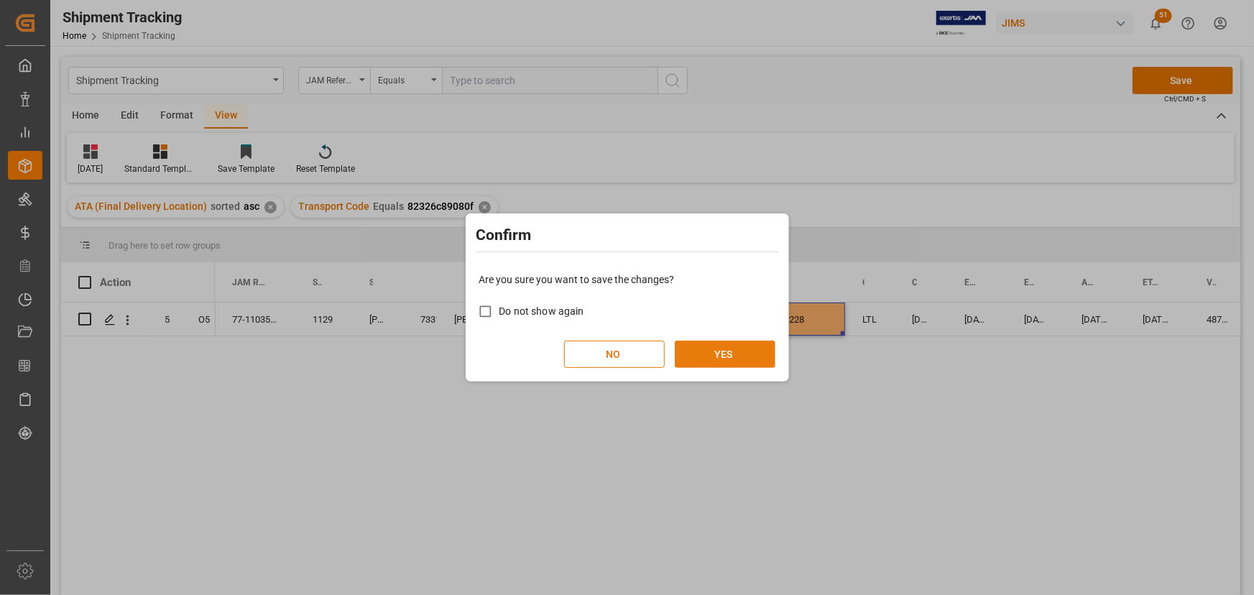
click at [725, 350] on button "YES" at bounding box center [725, 354] width 101 height 27
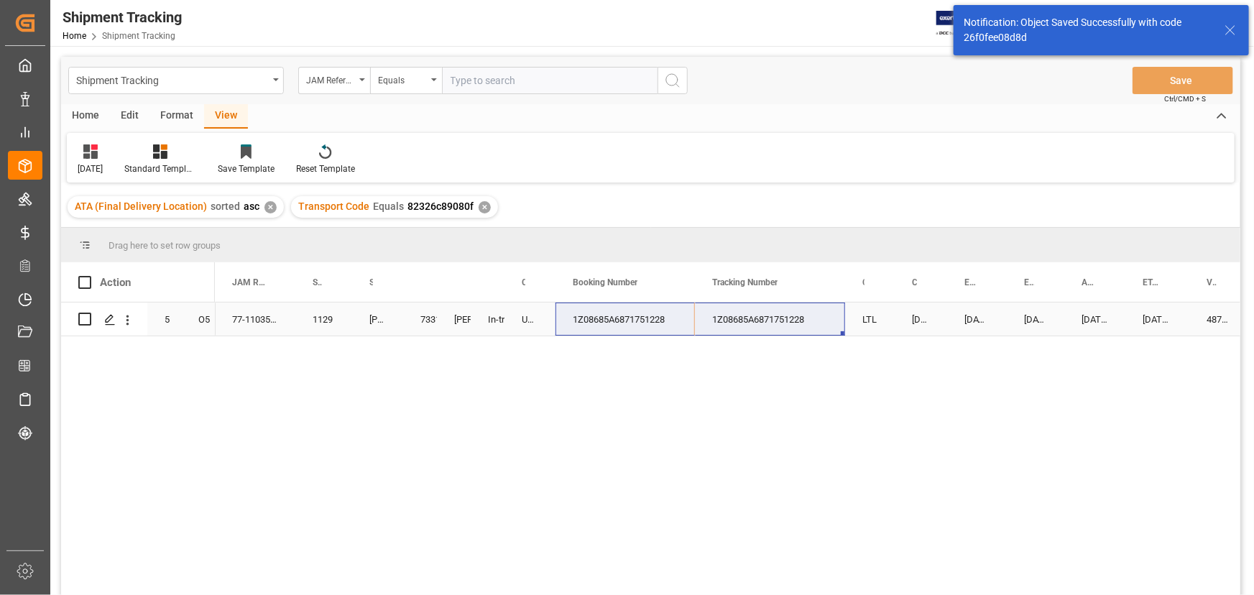
click at [813, 325] on div "1Z08685A6871751228" at bounding box center [770, 318] width 150 height 33
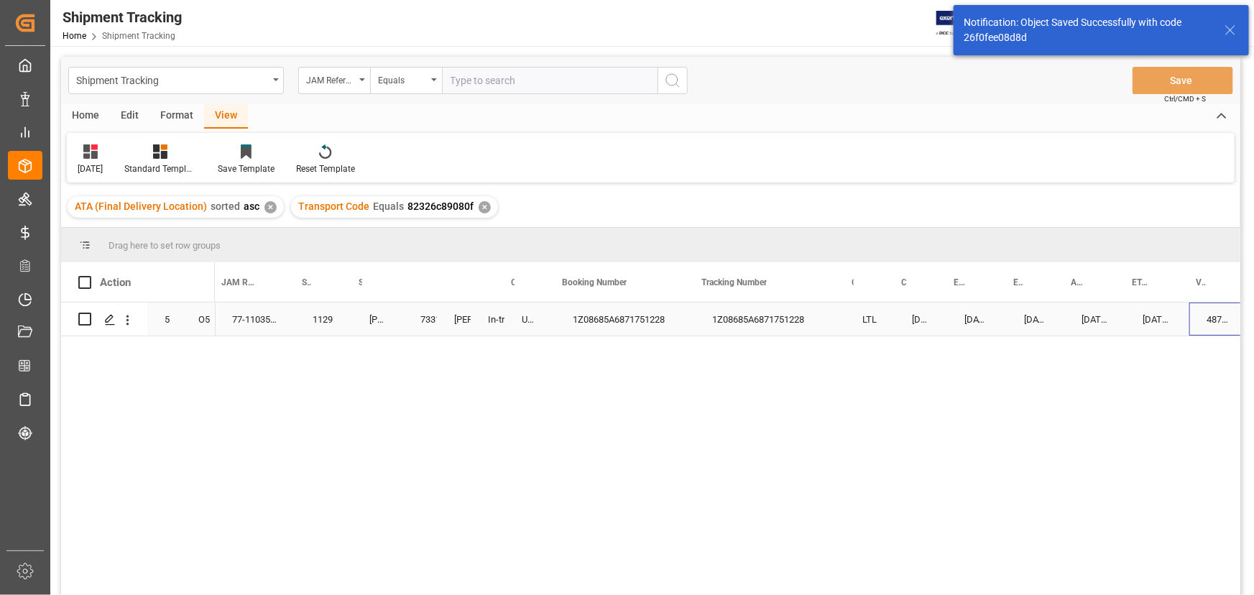
scroll to position [0, 221]
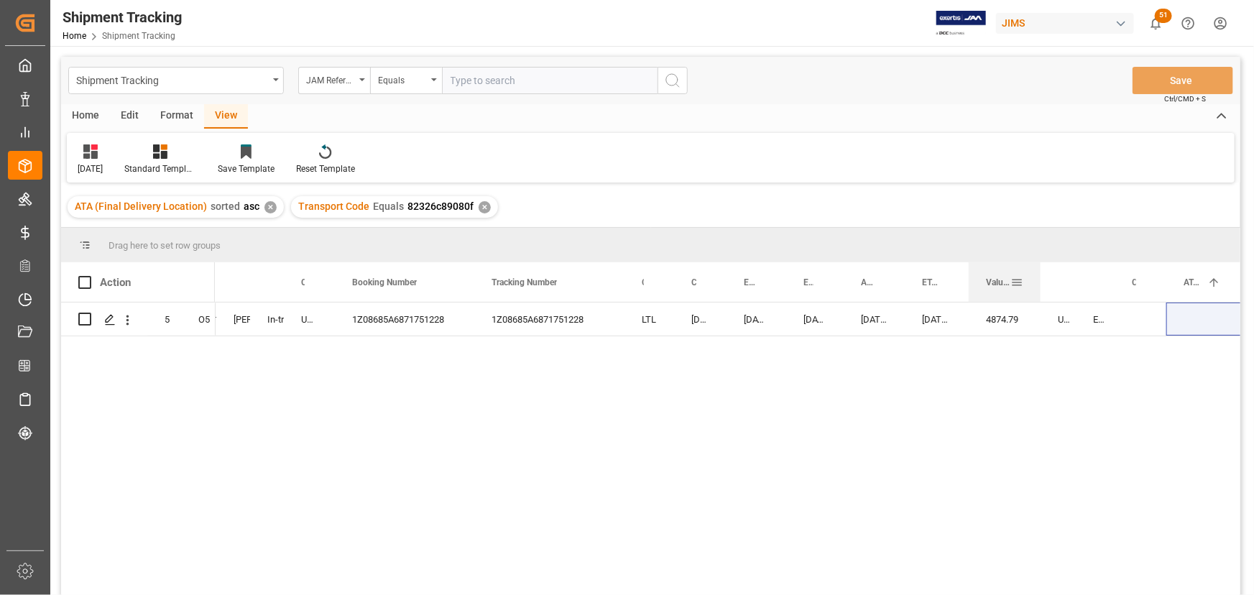
drag, startPoint x: 1024, startPoint y: 276, endPoint x: 1038, endPoint y: 279, distance: 14.7
click at [1038, 279] on div at bounding box center [1041, 282] width 6 height 40
click at [339, 419] on div "77-11035-US 1129 Harman Professional, Inc. 73319 Jacques Denis In-transit UPS S…" at bounding box center [727, 453] width 1025 height 302
